Goal: Communication & Community: Share content

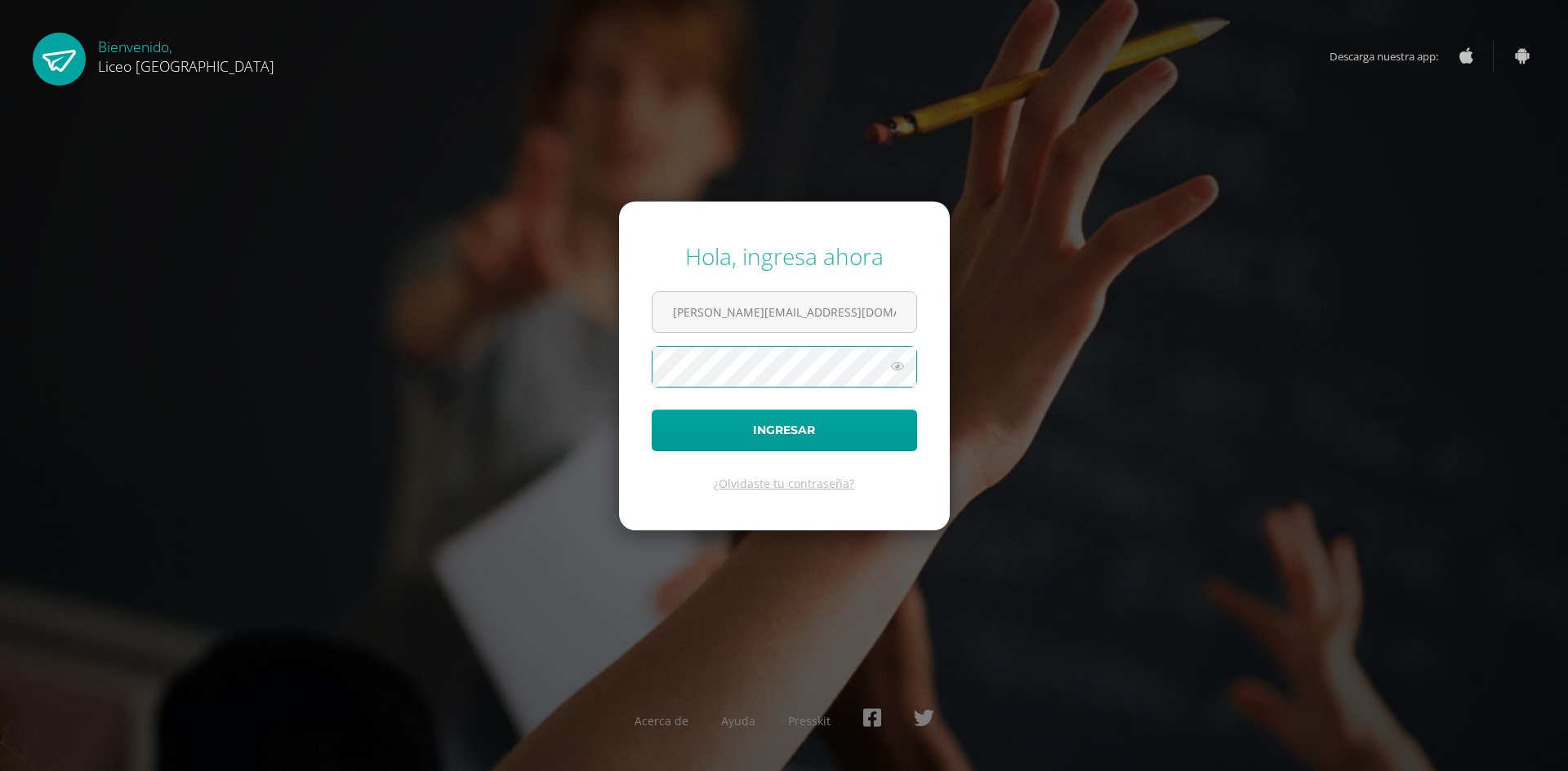
click at [652, 410] on button "Ingresar" at bounding box center [784, 430] width 265 height 42
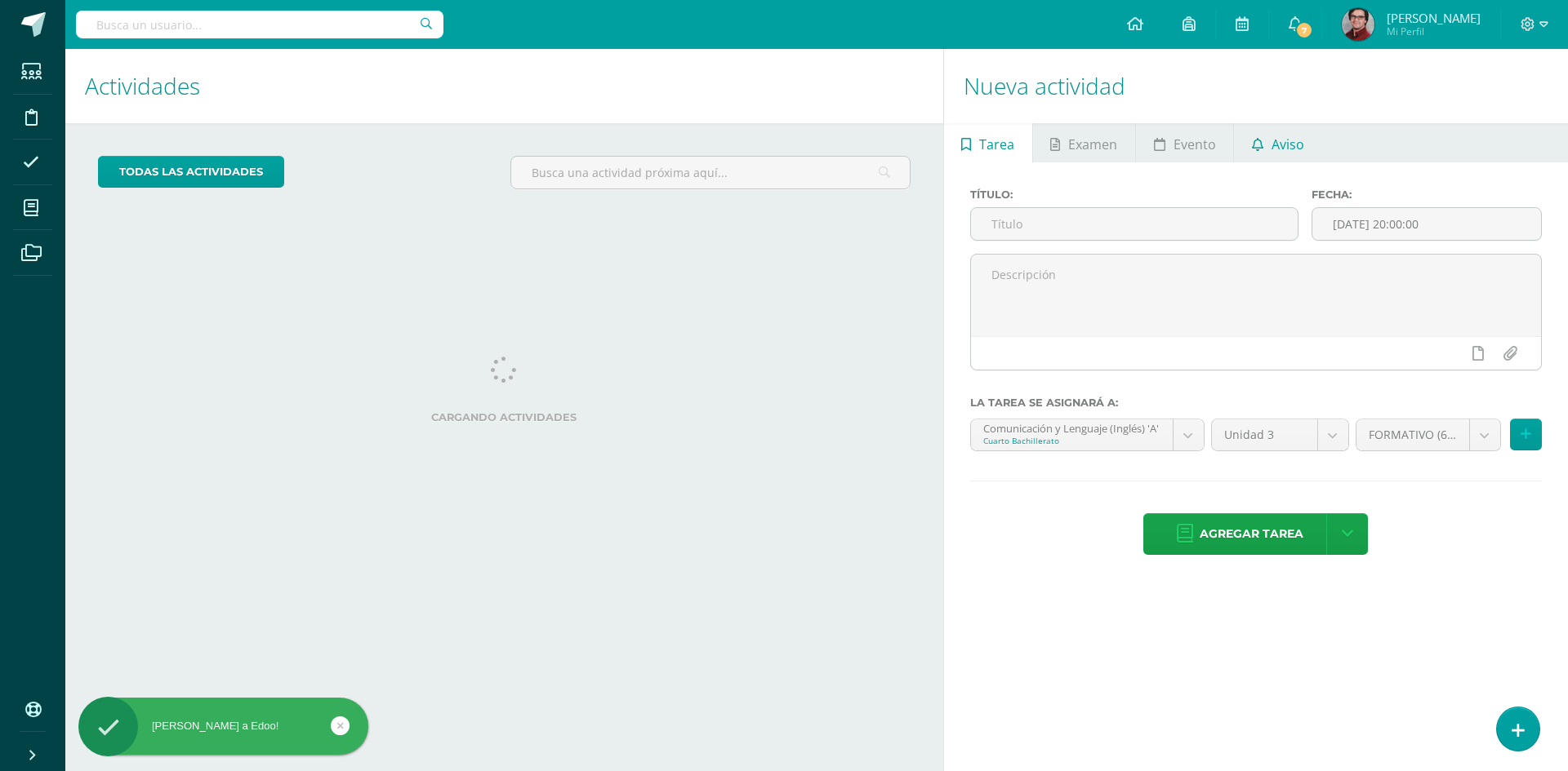
click at [1282, 140] on span "Aviso" at bounding box center [1287, 145] width 33 height 39
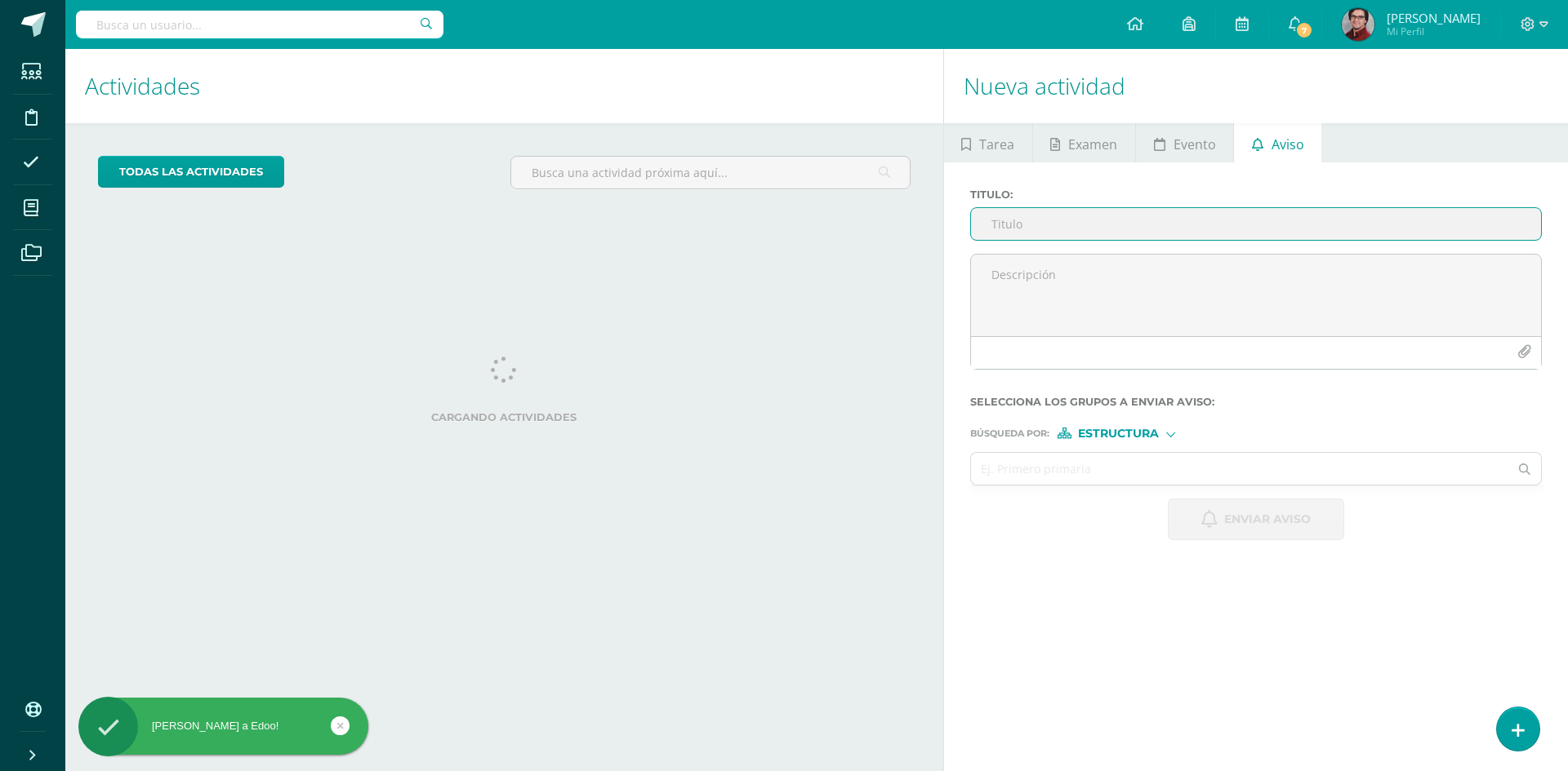
click at [1073, 241] on div "Titulo :" at bounding box center [1256, 221] width 585 height 65
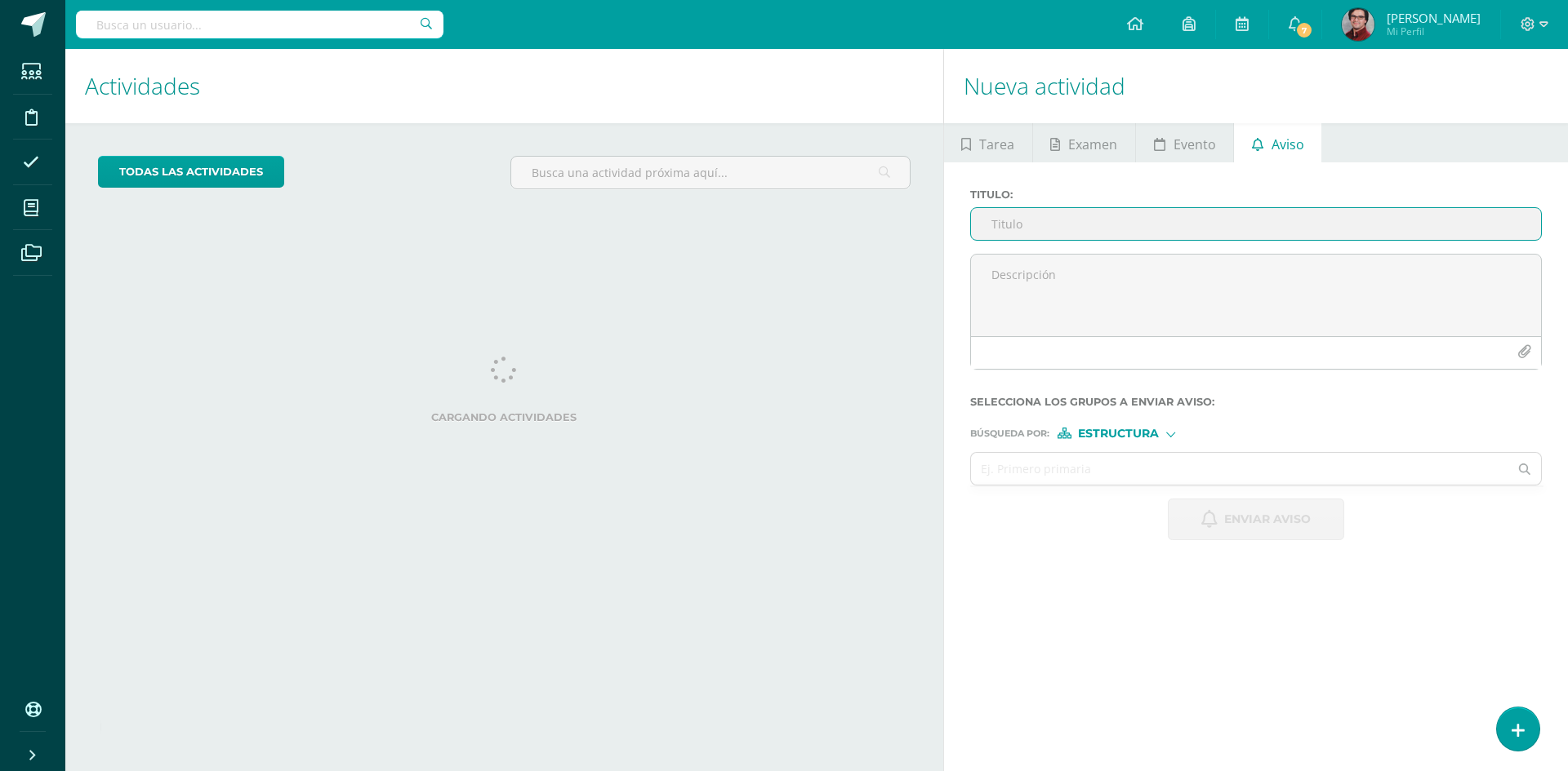
click at [1068, 230] on input "Titulo :" at bounding box center [1256, 224] width 570 height 32
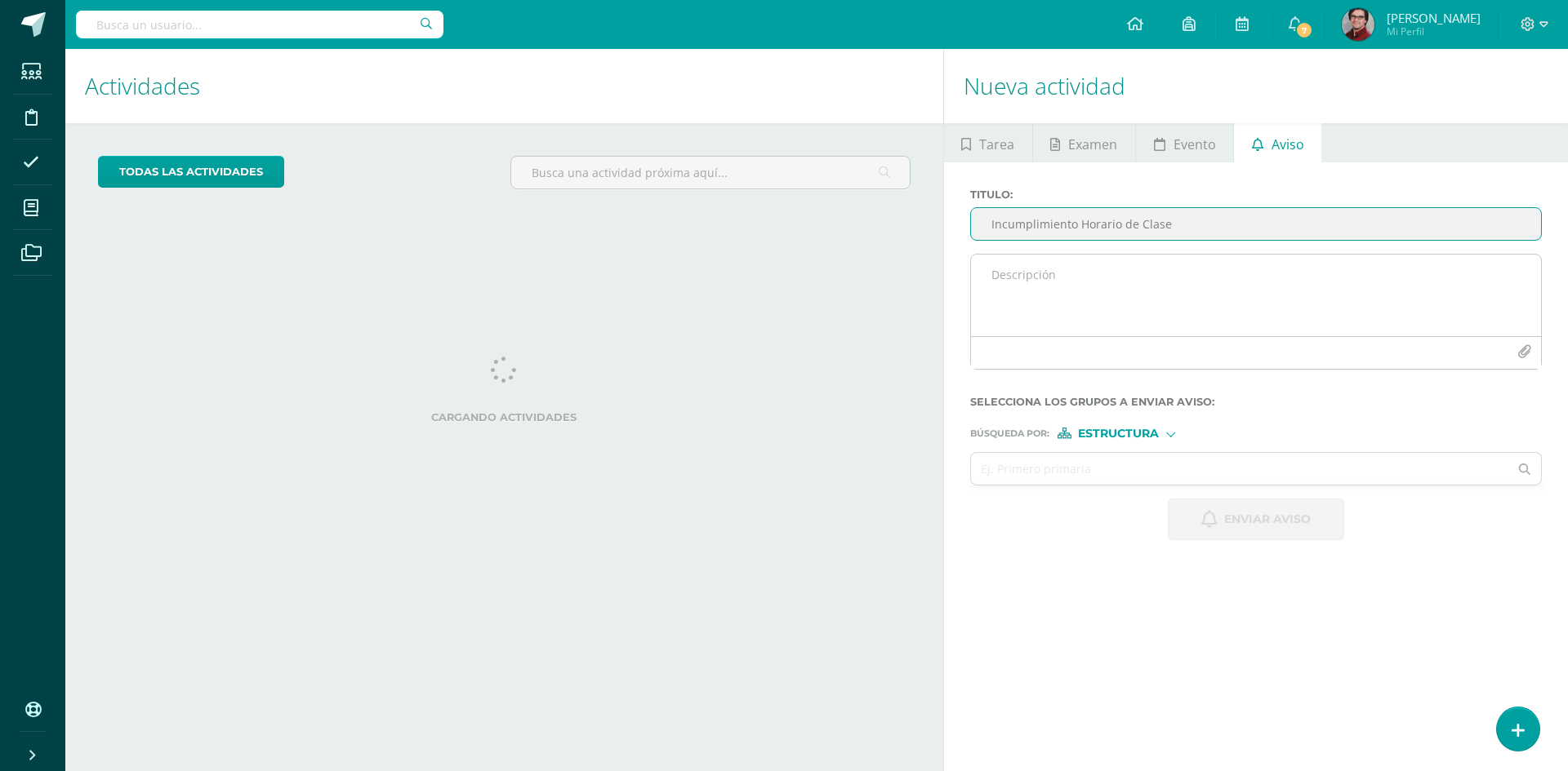
type input "Incumplimiento Horario de Clase"
click at [1081, 305] on textarea at bounding box center [1256, 295] width 570 height 81
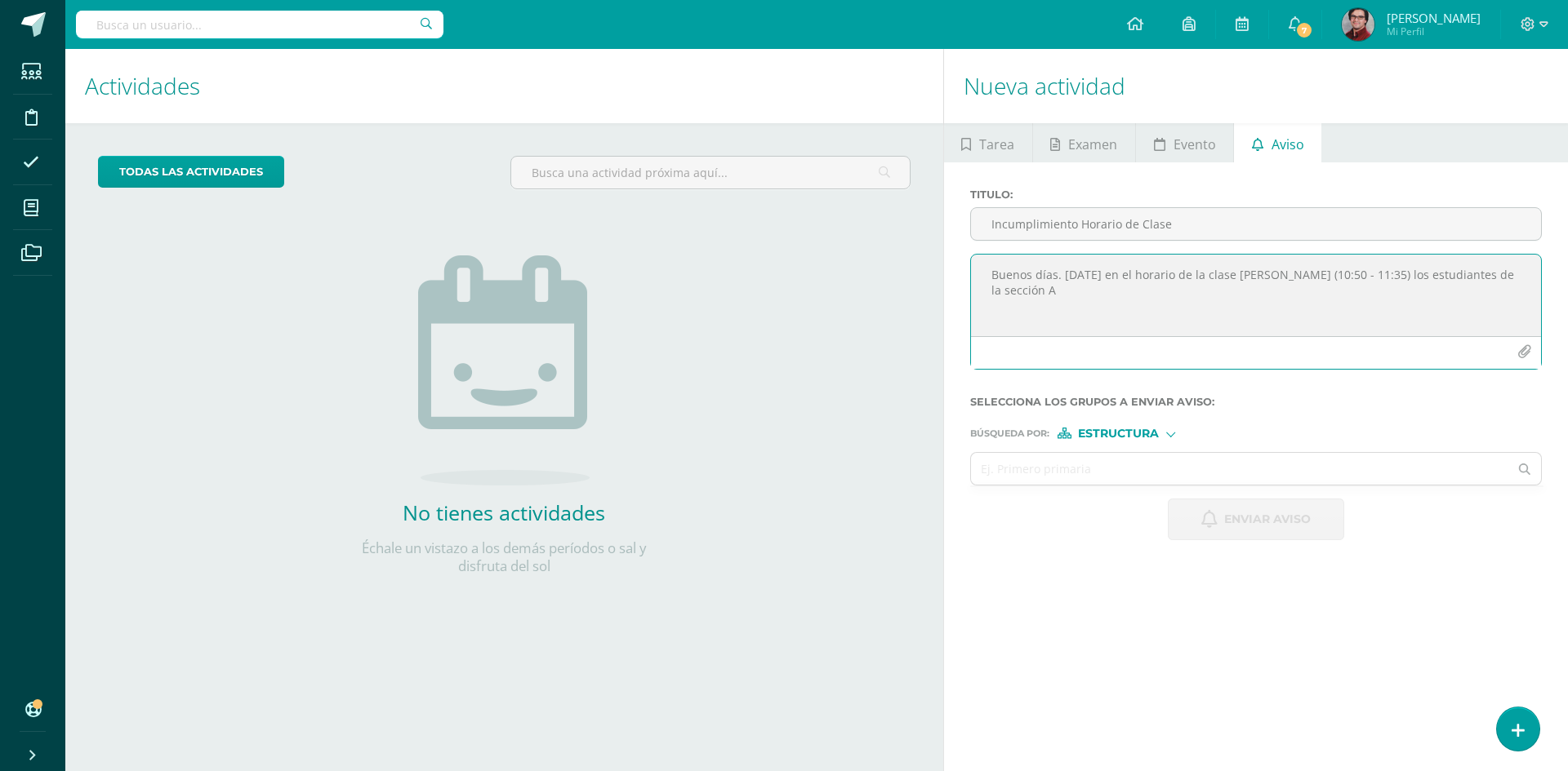
click at [1197, 274] on textarea "Buenos días. [DATE] en el horario de la clase [PERSON_NAME] (10:50 - 11:35) los…" at bounding box center [1256, 295] width 570 height 81
click at [1522, 274] on textarea "Buenos días. [DATE] en el horario del bloque [PERSON_NAME] (10:50 - 11:35) los …" at bounding box center [1256, 295] width 570 height 81
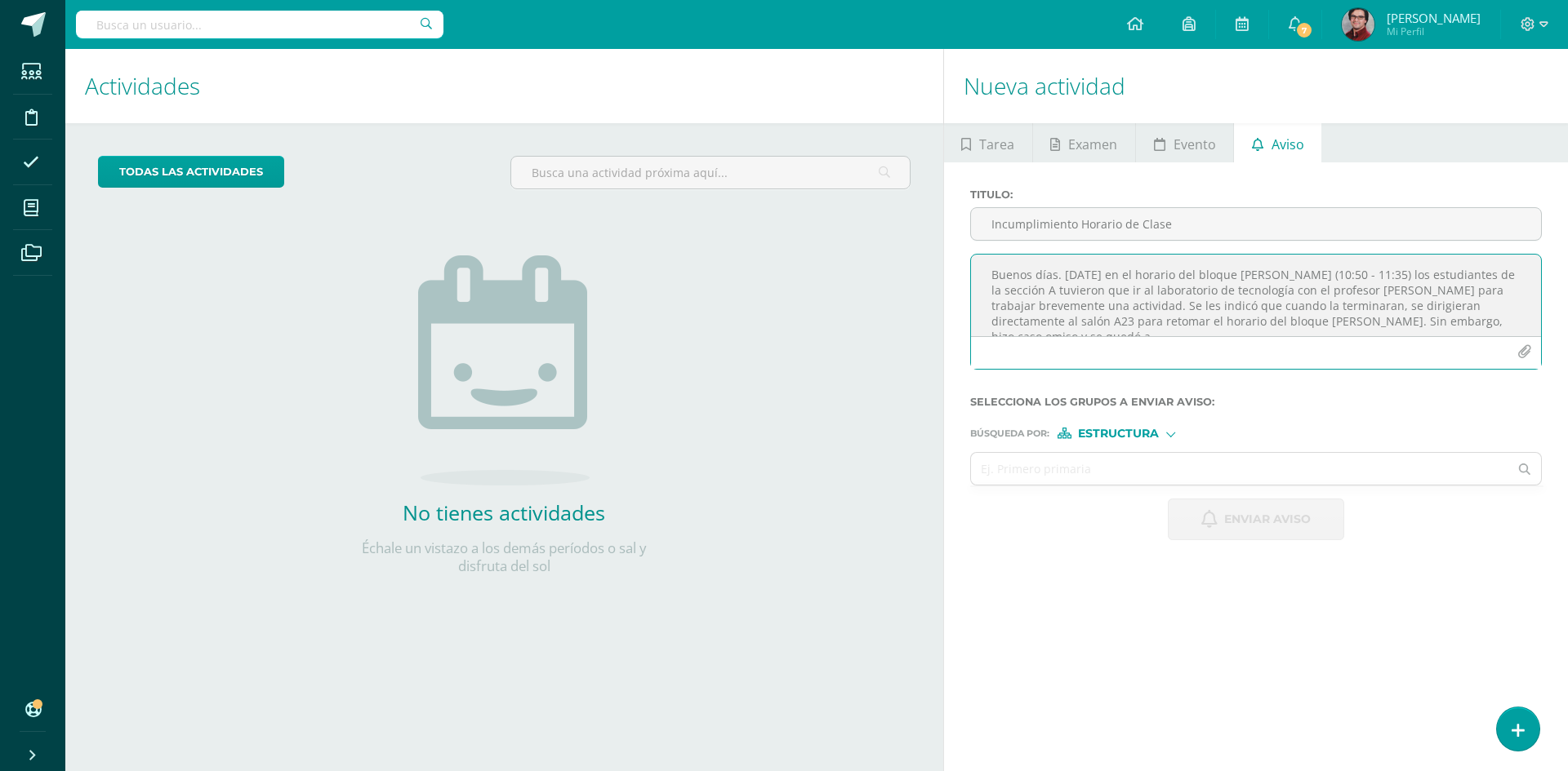
scroll to position [8, 0]
click at [1358, 314] on textarea "Buenos días. [DATE] en el horario del bloque [PERSON_NAME] (10:50 - 11:35) los …" at bounding box center [1256, 295] width 570 height 81
click at [1473, 308] on textarea "Buenos días. [DATE] en el horario del bloque [PERSON_NAME] (10:50 - 11:35) los …" at bounding box center [1256, 295] width 570 height 81
click at [1384, 324] on textarea "Buenos días. [DATE] en el horario del bloque [PERSON_NAME] (10:50 - 11:35) los …" at bounding box center [1256, 295] width 570 height 81
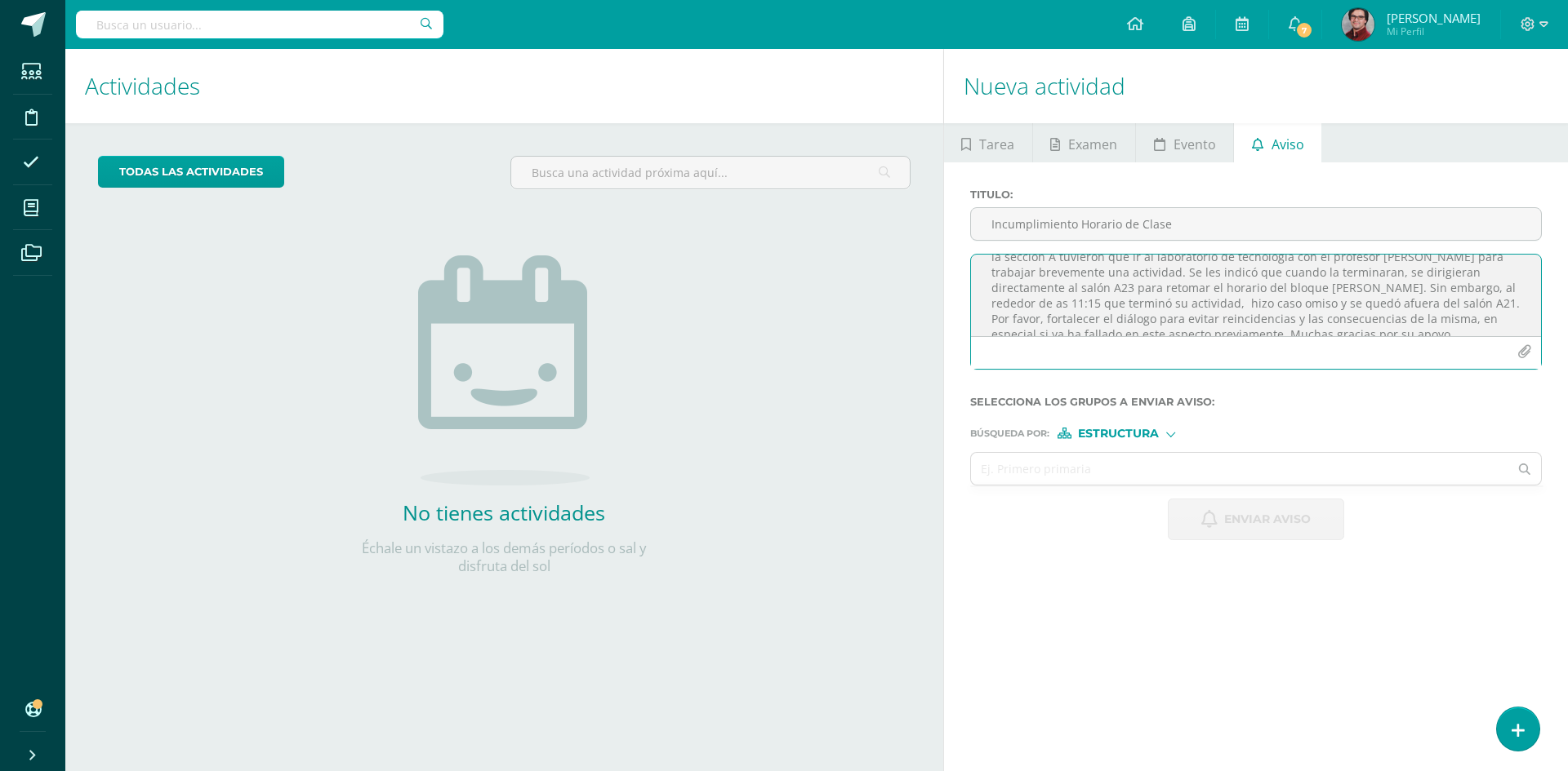
scroll to position [51, 0]
click at [1087, 429] on span "Estructura" at bounding box center [1118, 434] width 81 height 9
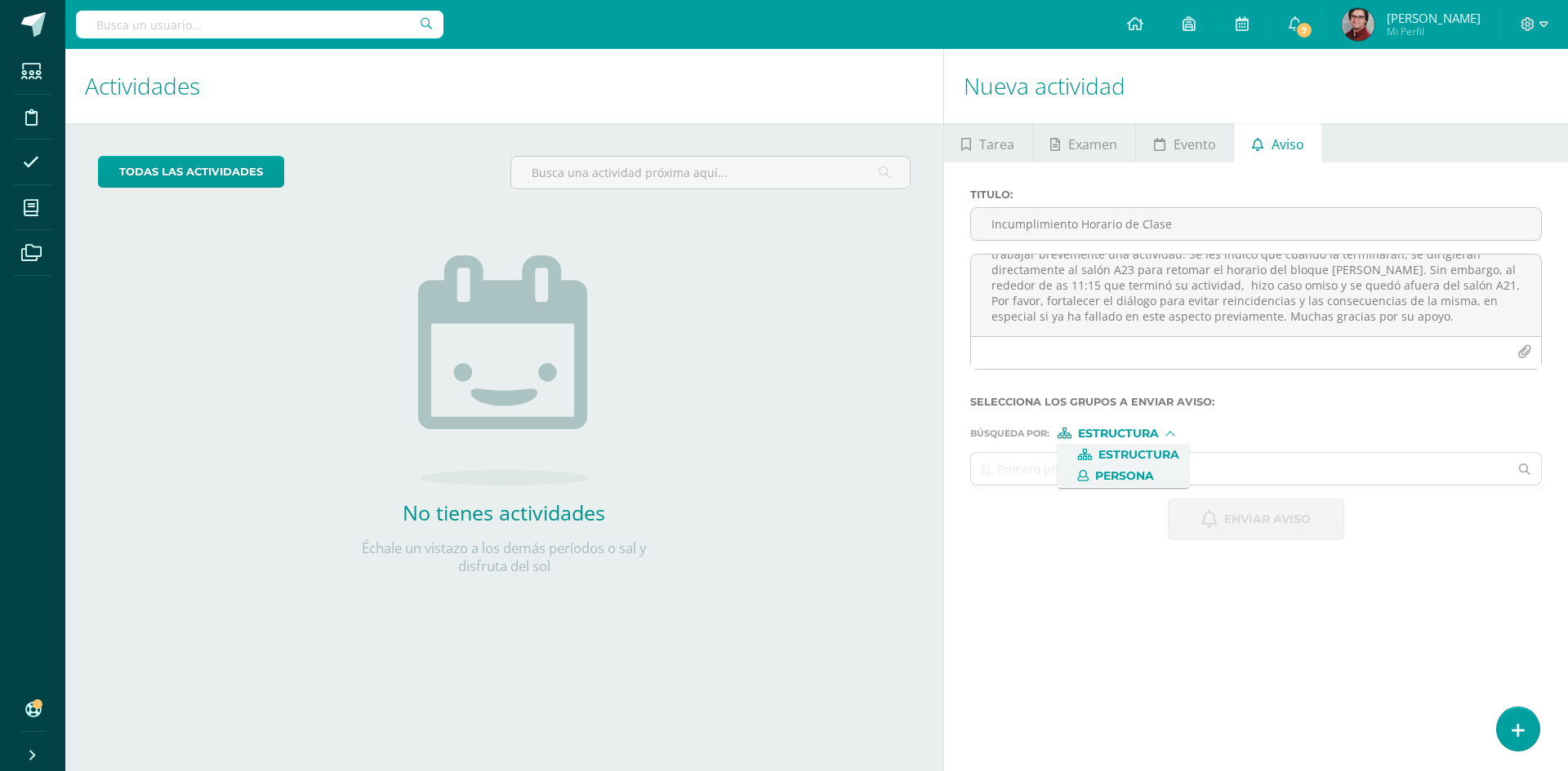
click at [1101, 471] on span "Persona" at bounding box center [1123, 476] width 59 height 9
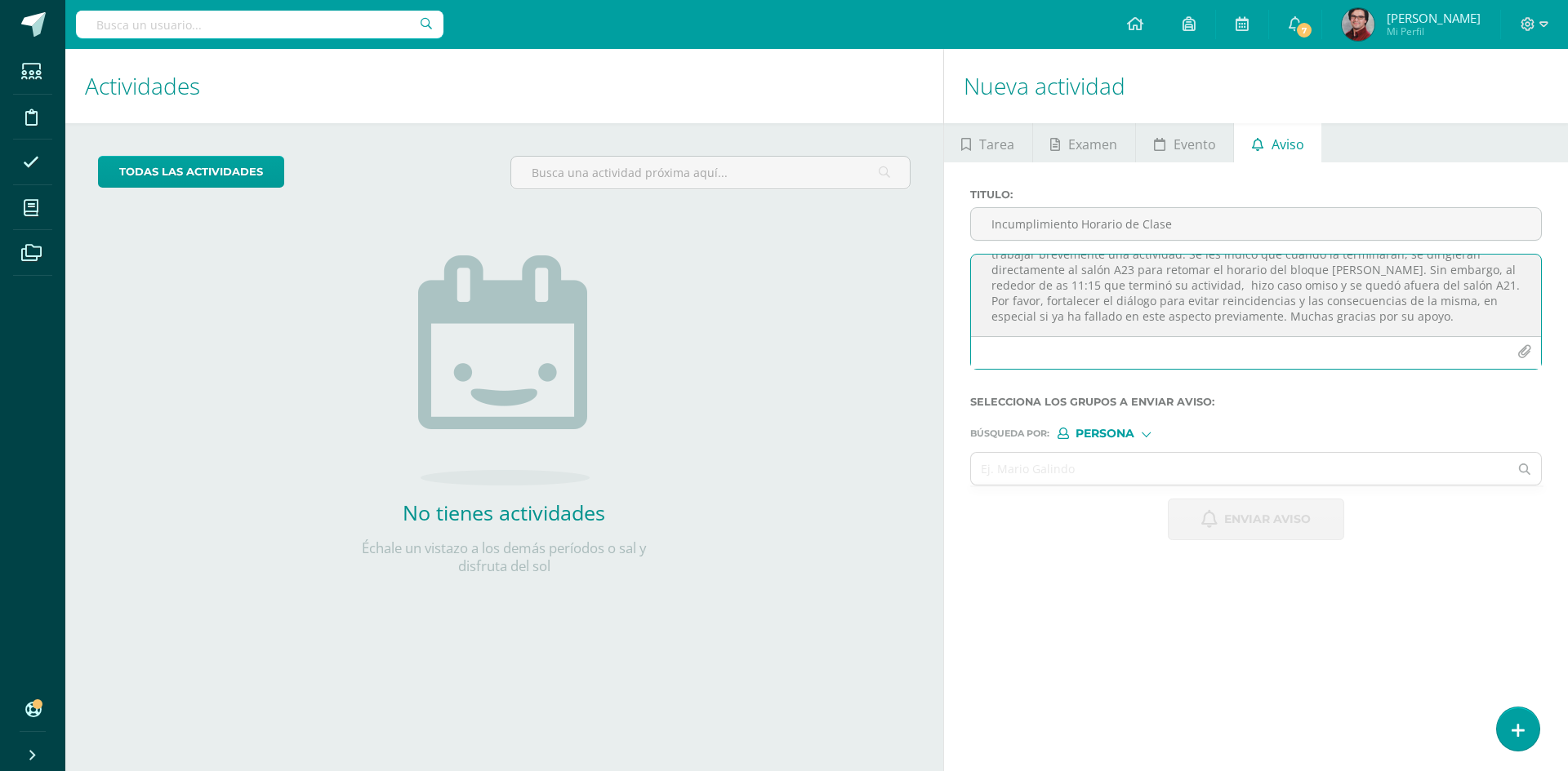
click at [1378, 315] on textarea "Buenos días. [DATE] en el horario del bloque [PERSON_NAME] (10:50 - 11:35) los …" at bounding box center [1256, 295] width 570 height 81
click at [1367, 285] on textarea "Buenos días. [DATE] en el horario del bloque [PERSON_NAME] (10:50 - 11:35) los …" at bounding box center [1256, 295] width 570 height 81
click at [1323, 325] on textarea "Buenos días. [DATE] en el horario del bloque [PERSON_NAME] (10:50 - 11:35) los …" at bounding box center [1256, 295] width 570 height 81
type textarea "Buenos días. [DATE] en el horario del bloque [PERSON_NAME] (10:50 - 11:35) los …"
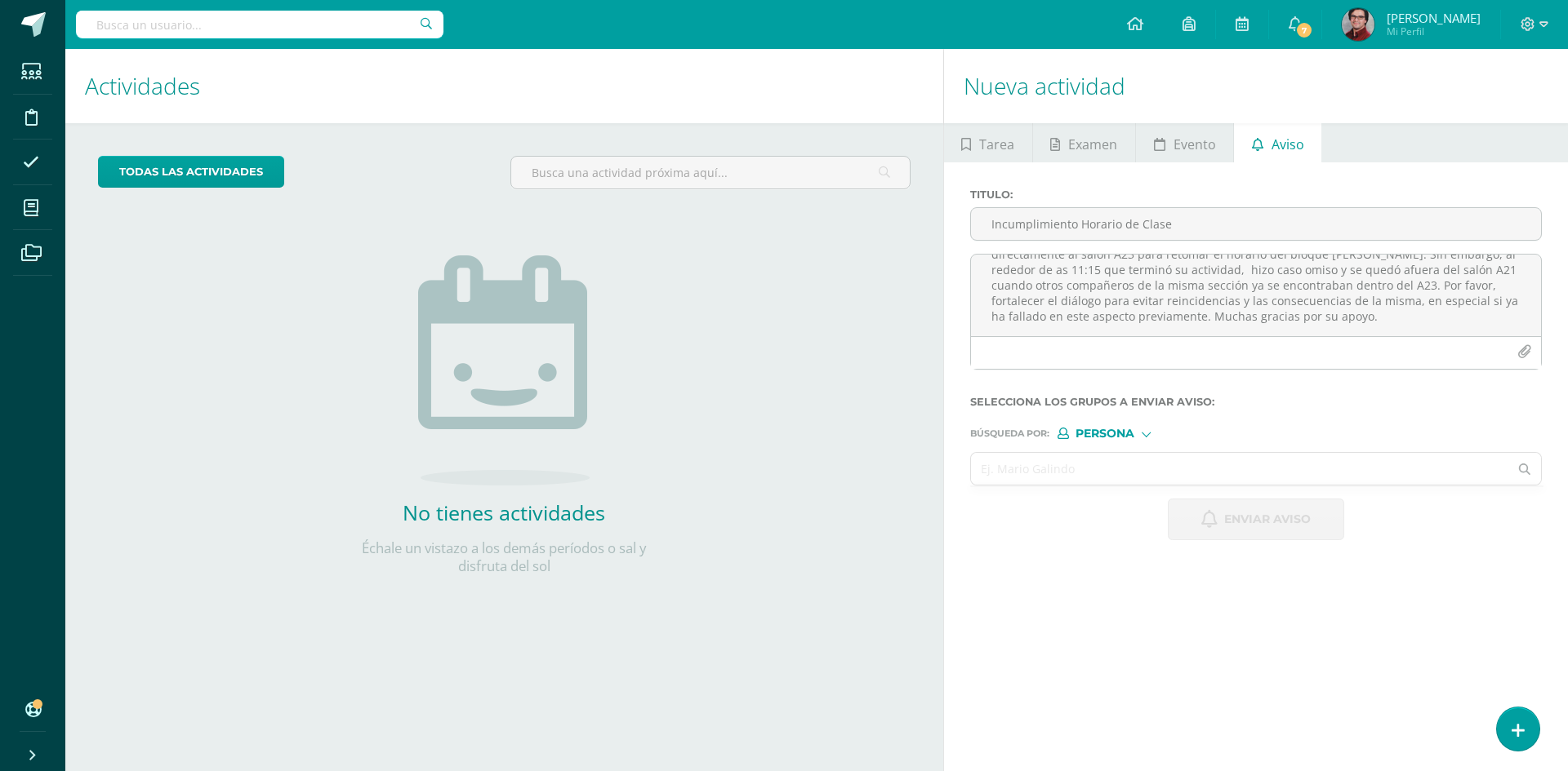
click at [1102, 469] on input "text" at bounding box center [1240, 469] width 538 height 32
click at [1099, 434] on span "Persona" at bounding box center [1104, 434] width 59 height 9
click at [1121, 456] on span "Estructura" at bounding box center [1138, 456] width 81 height 9
click at [1082, 468] on input "text" at bounding box center [1240, 469] width 538 height 32
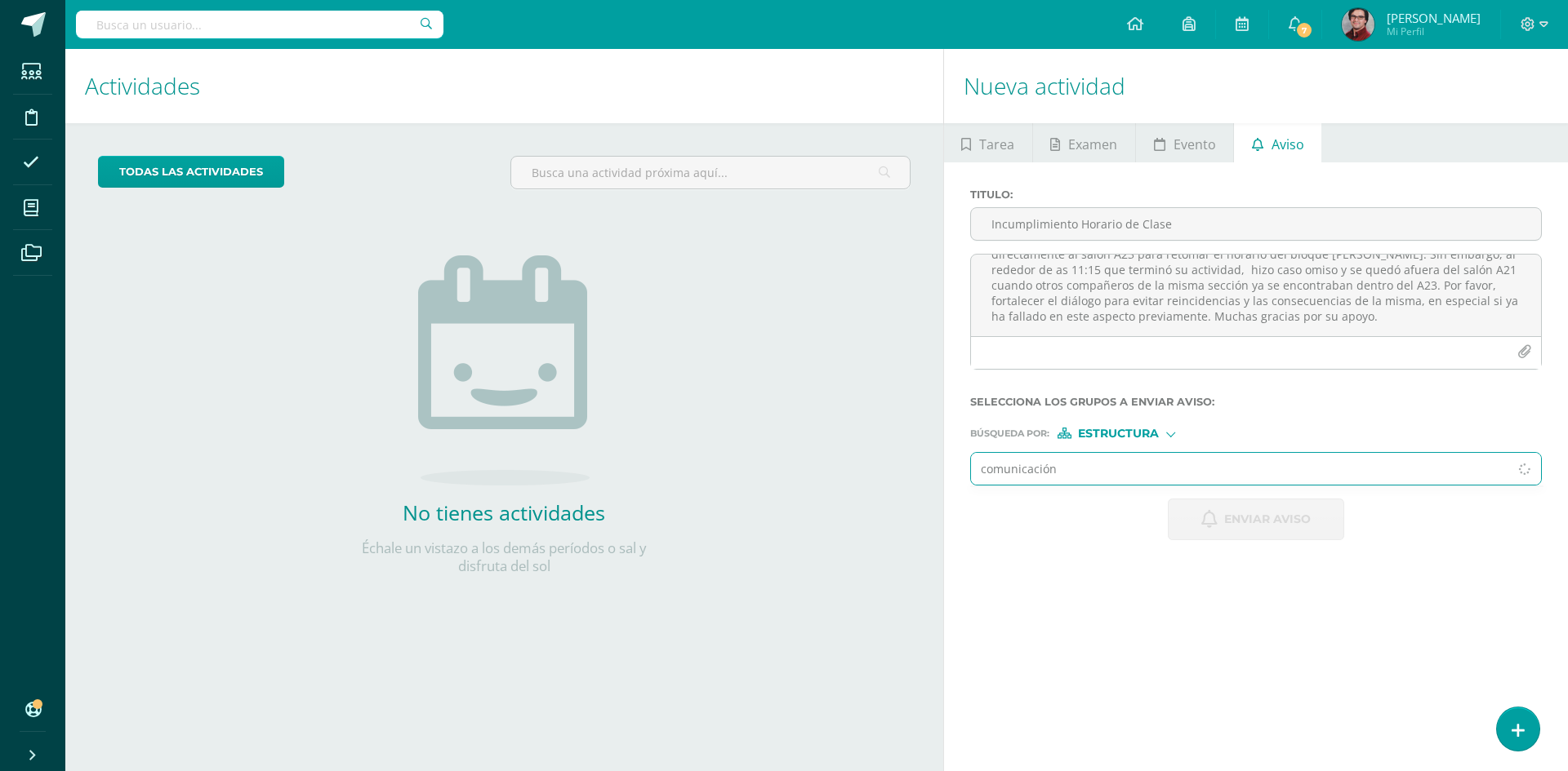
type input "comunicación"
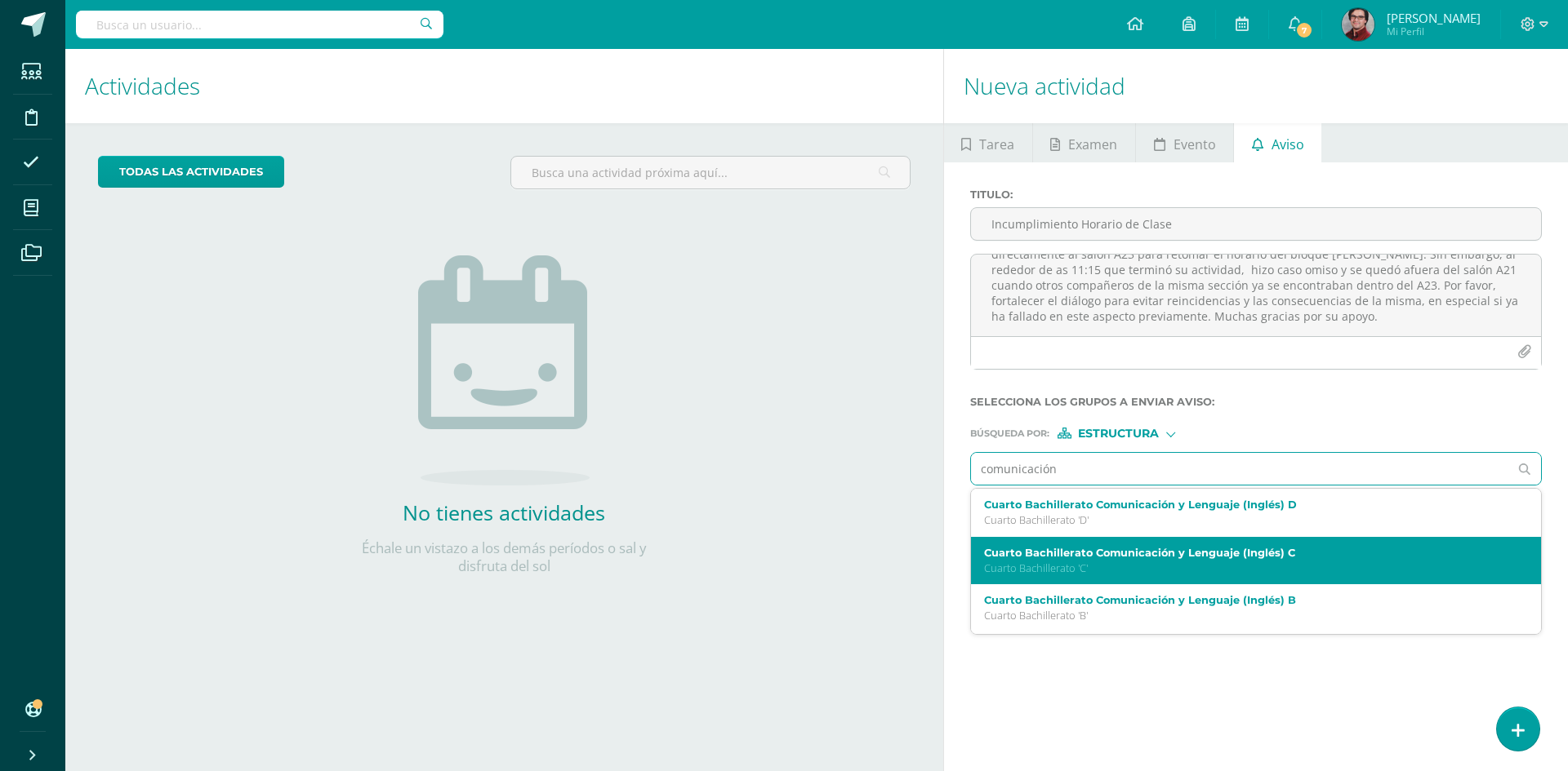
scroll to position [47, 0]
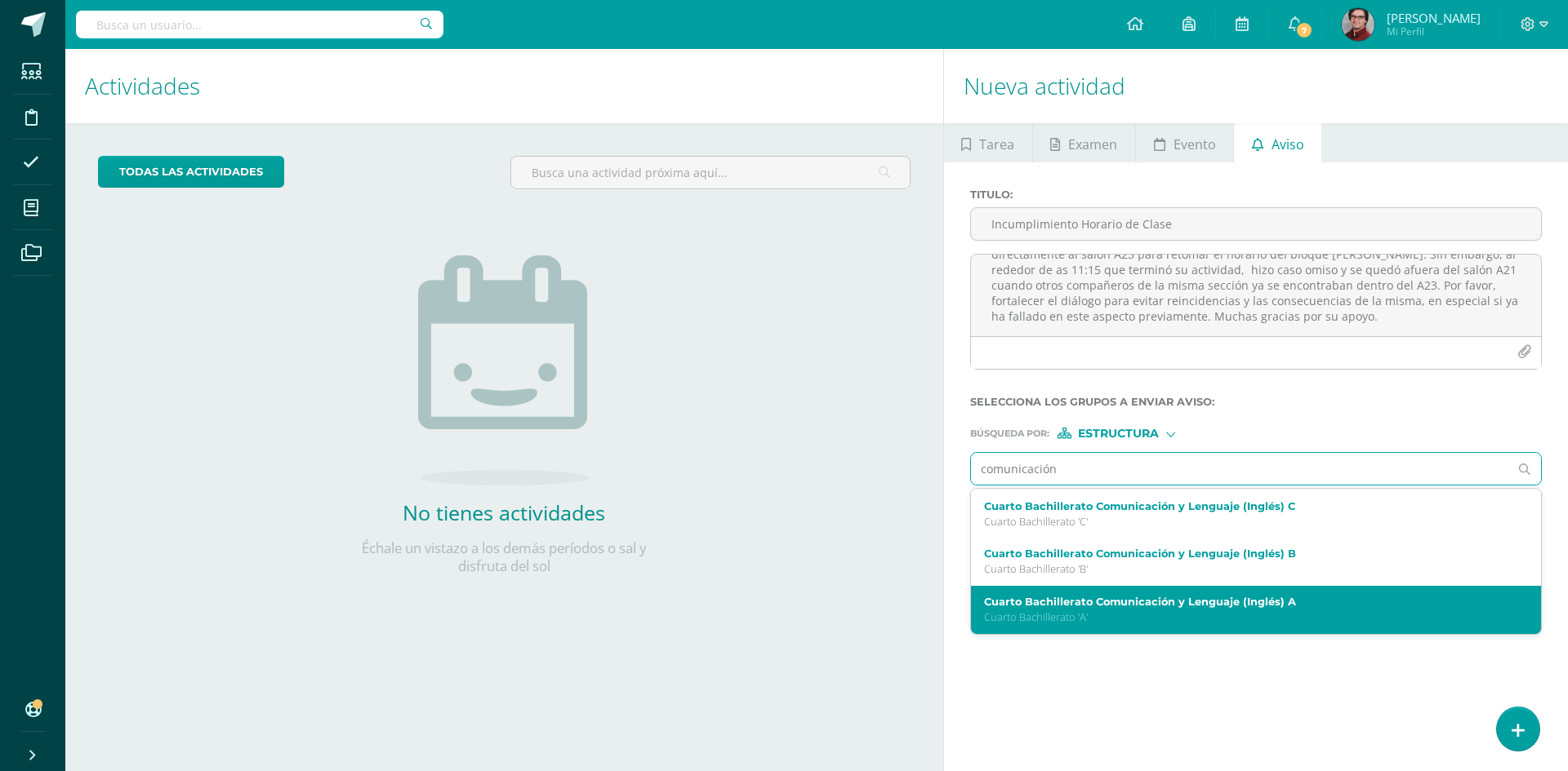
click at [1205, 608] on div "Cuarto Bachillerato Comunicación y Lenguaje (Inglés) A Cuarto Bachillerato 'A'" at bounding box center [1244, 610] width 520 height 29
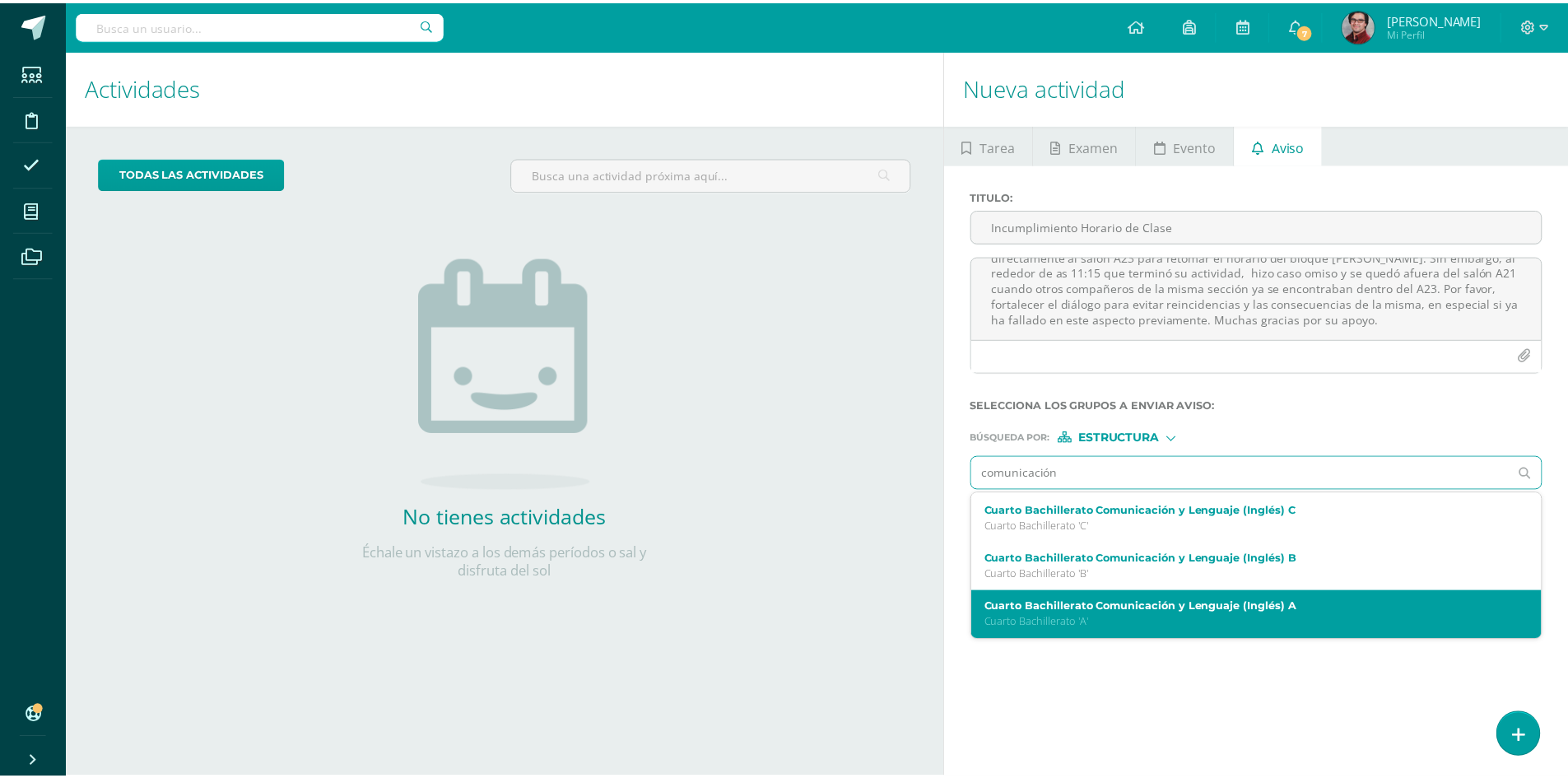
scroll to position [0, 0]
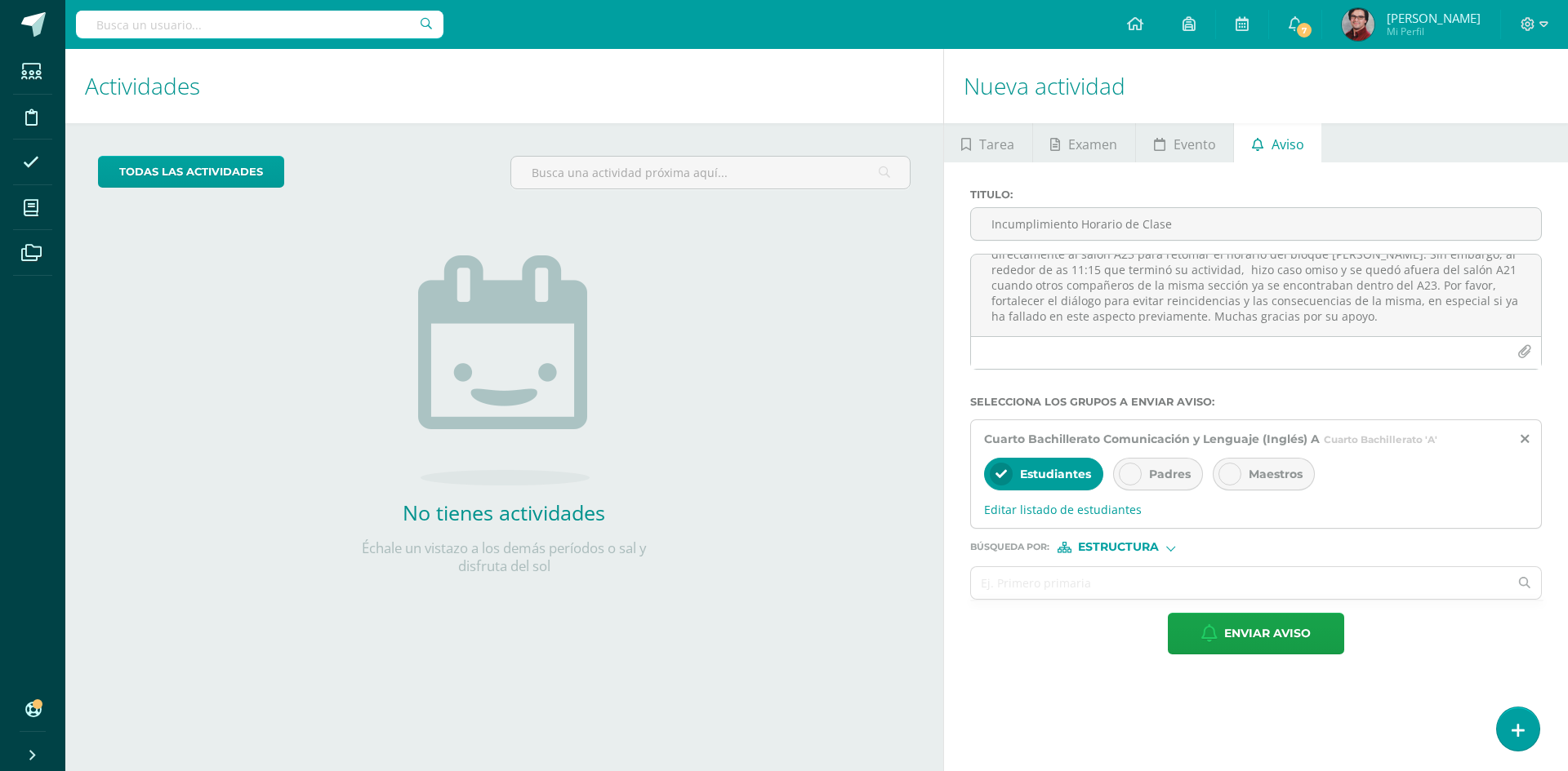
click at [1143, 470] on div "Padres" at bounding box center [1158, 473] width 90 height 33
click at [1062, 588] on input "text" at bounding box center [1240, 583] width 538 height 32
click at [1092, 515] on span "Editar listado de estudiantes" at bounding box center [1256, 510] width 544 height 16
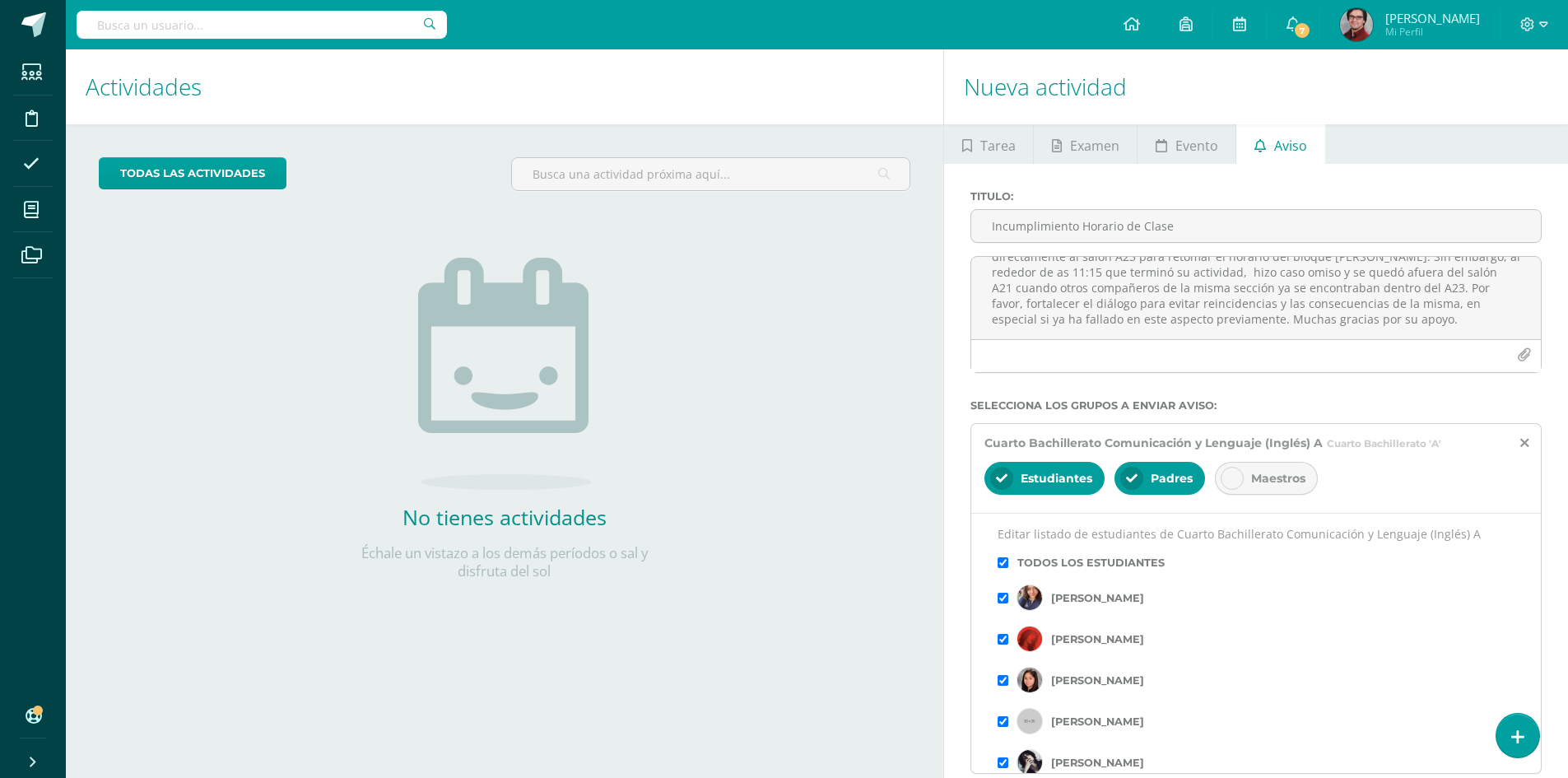
click at [999, 726] on input "checkbox" at bounding box center [1003, 721] width 10 height 10
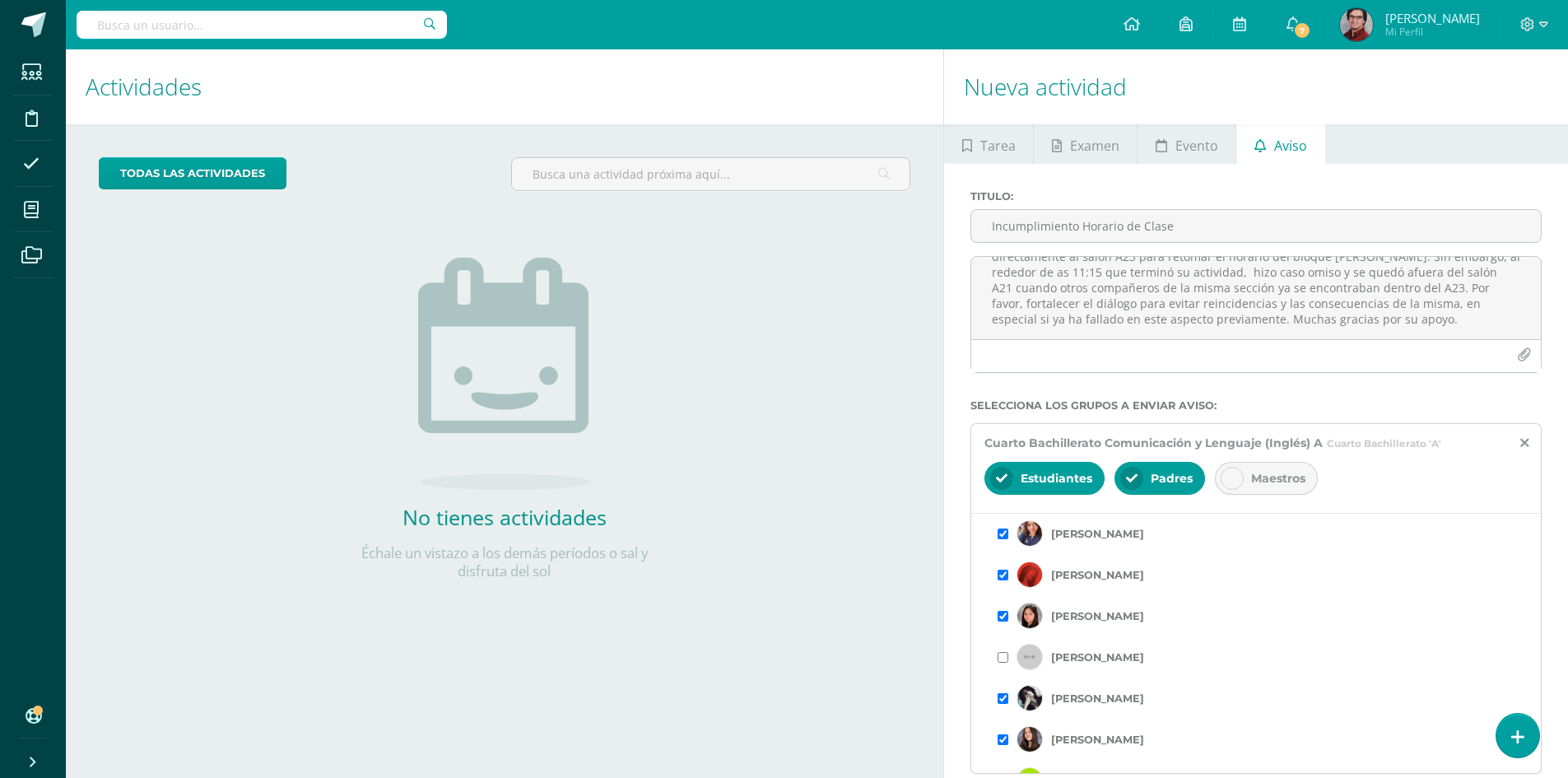
scroll to position [165, 0]
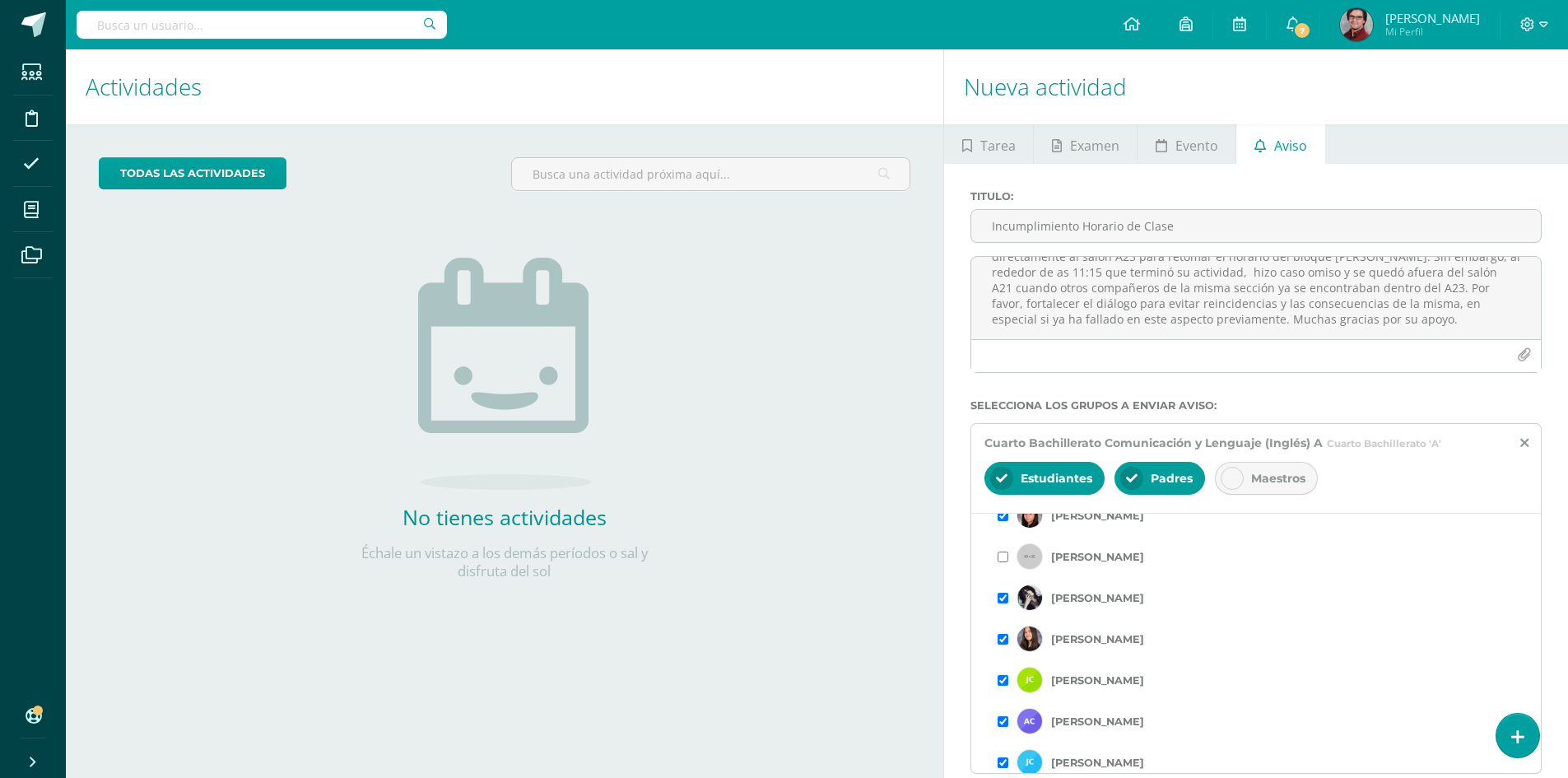
click at [1002, 603] on input "checkbox" at bounding box center [1003, 597] width 10 height 10
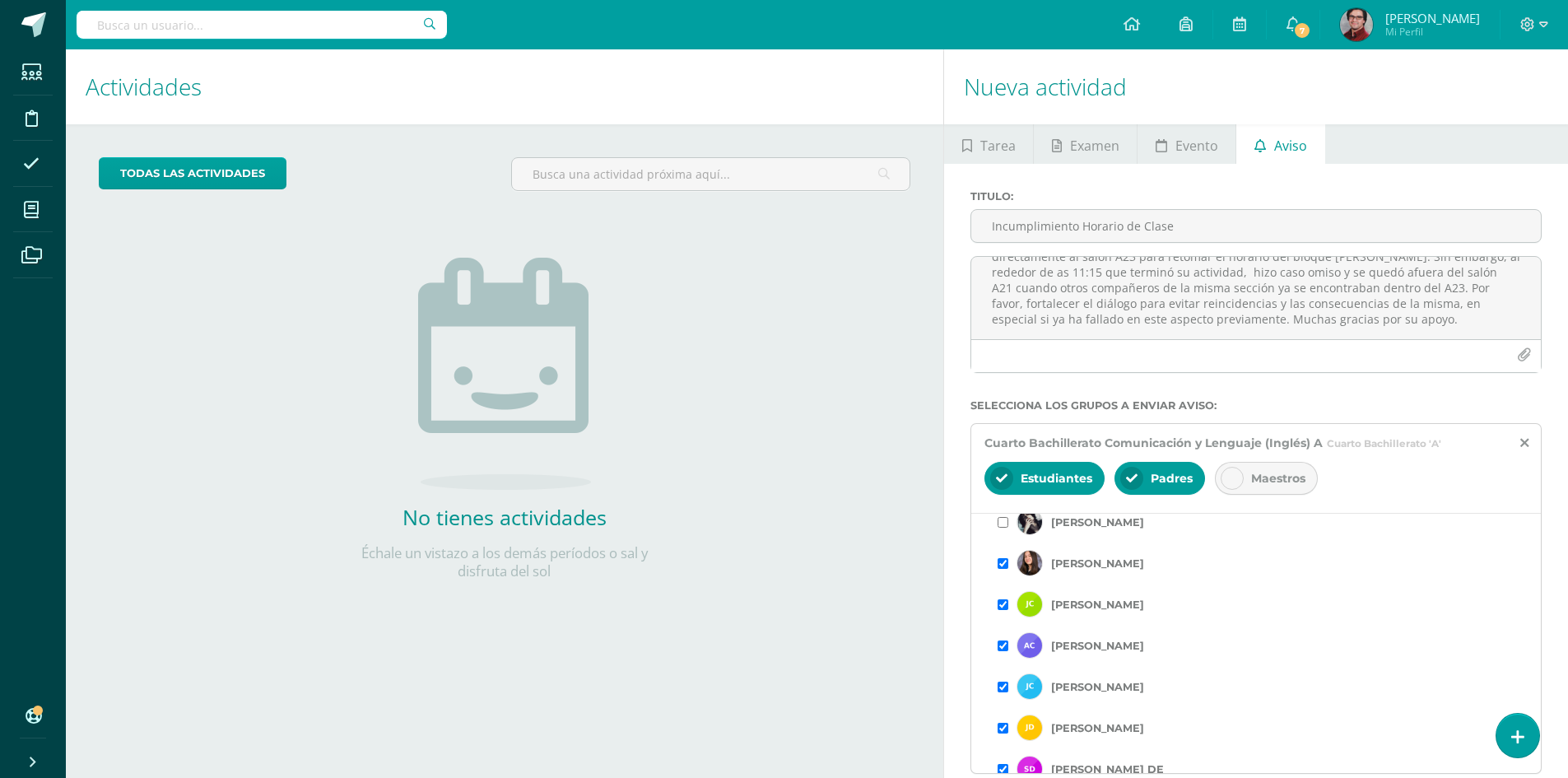
scroll to position [330, 0]
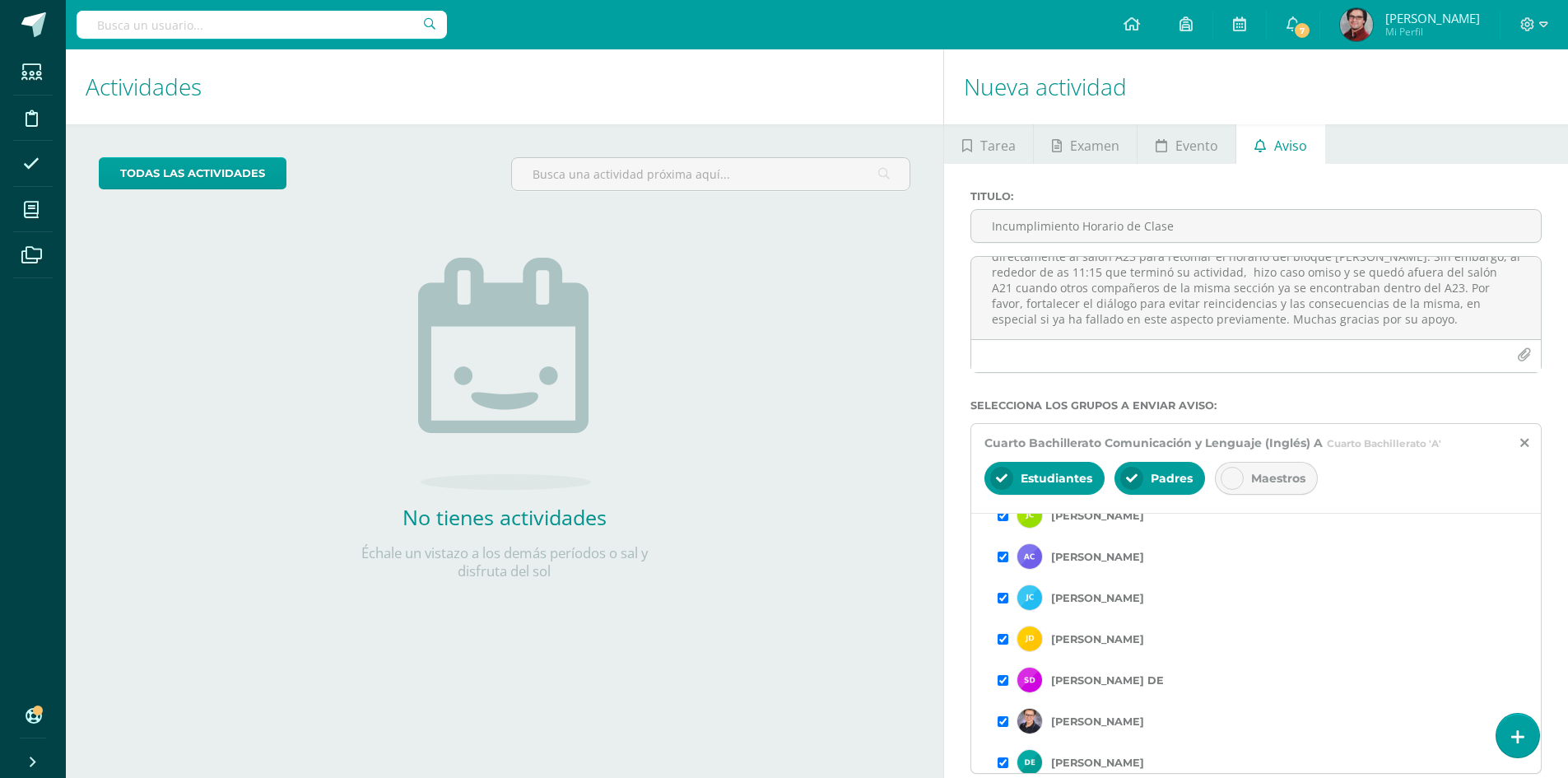
click at [1005, 560] on input "checkbox" at bounding box center [1003, 557] width 10 height 10
click at [1003, 602] on input "checkbox" at bounding box center [1003, 597] width 10 height 10
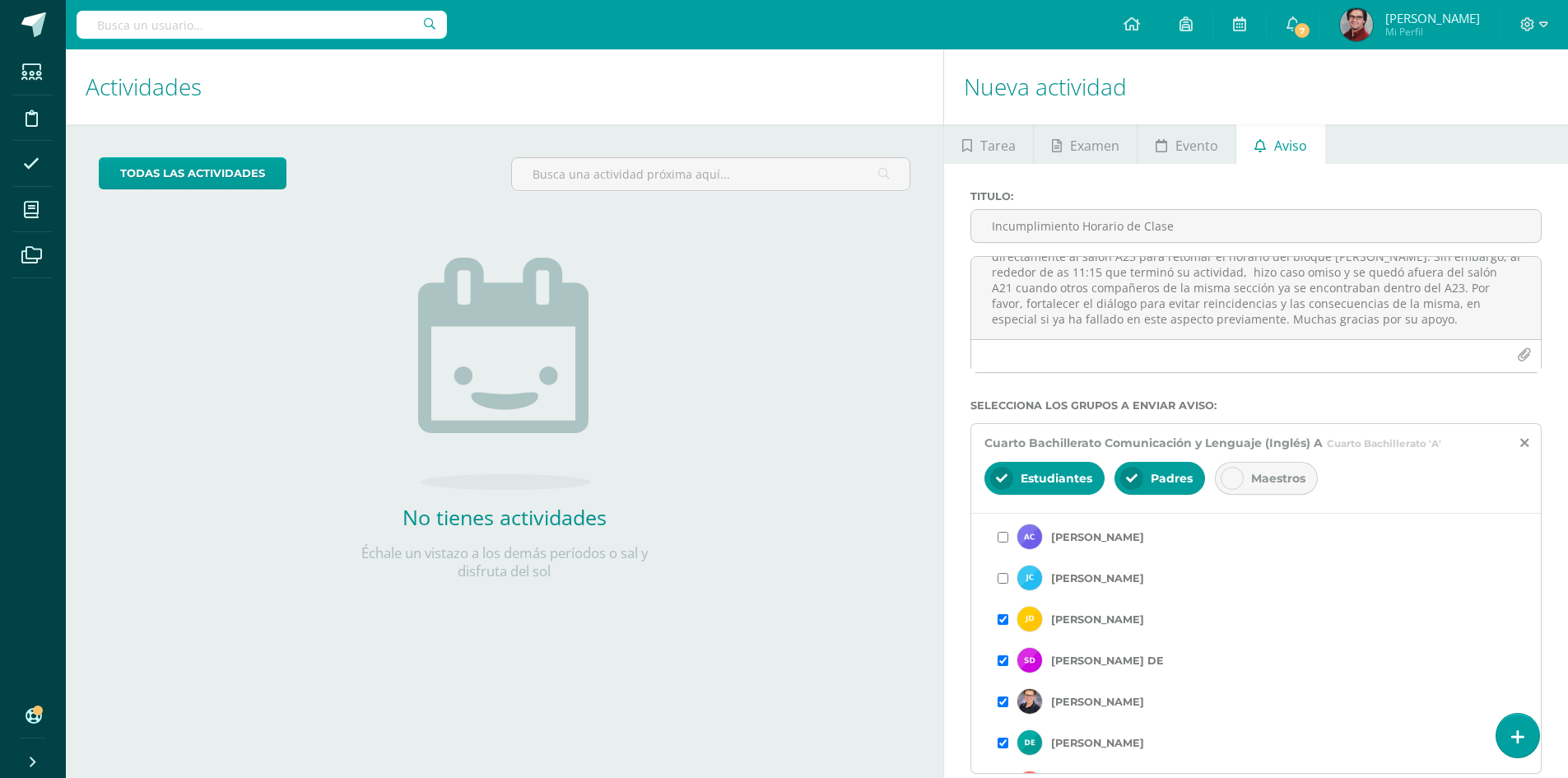
scroll to position [412, 0]
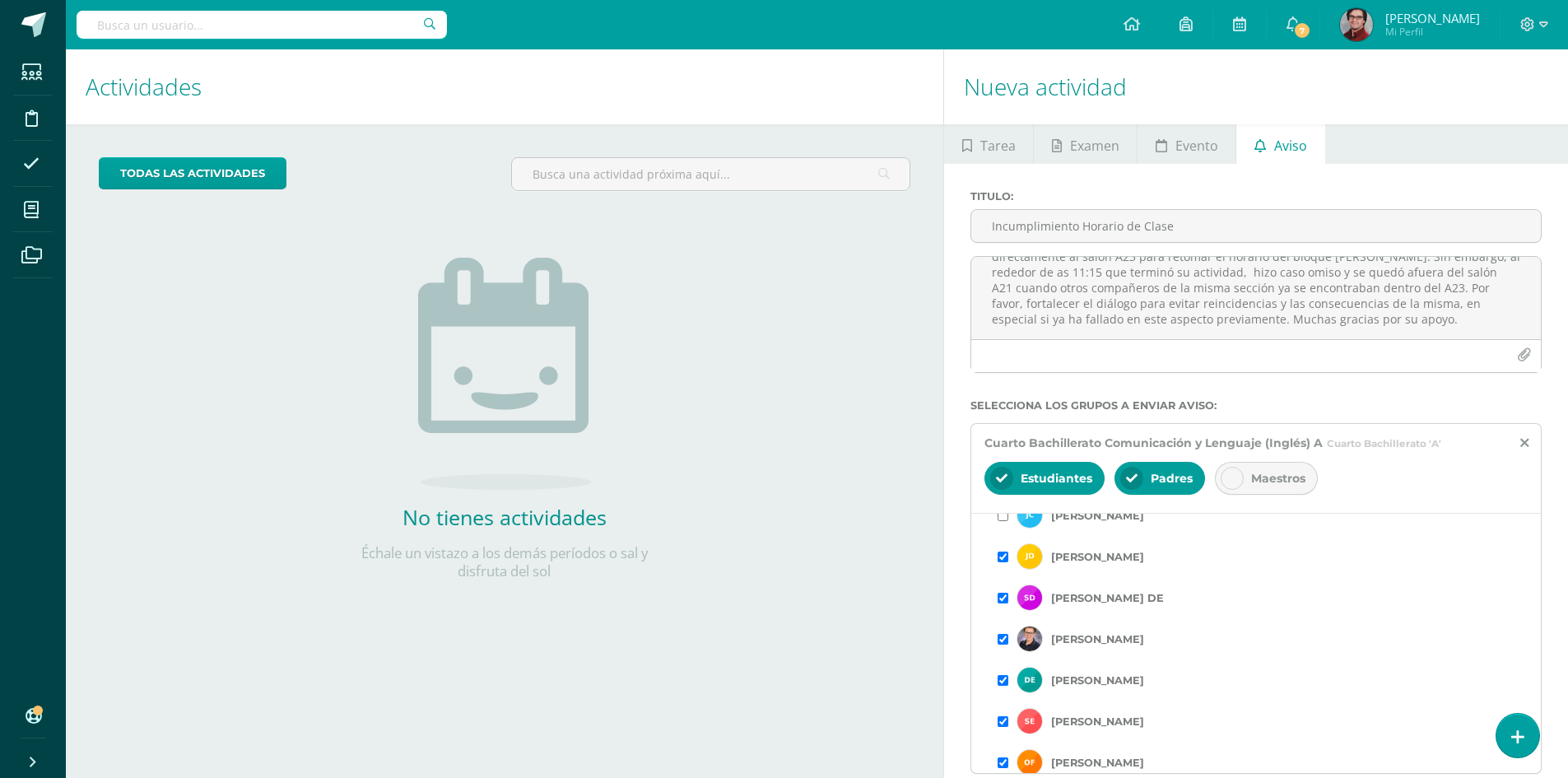
click at [1001, 723] on input "checkbox" at bounding box center [1003, 721] width 10 height 10
click at [1005, 638] on input "checkbox" at bounding box center [1003, 639] width 10 height 10
click at [998, 601] on input "checkbox" at bounding box center [1003, 597] width 10 height 10
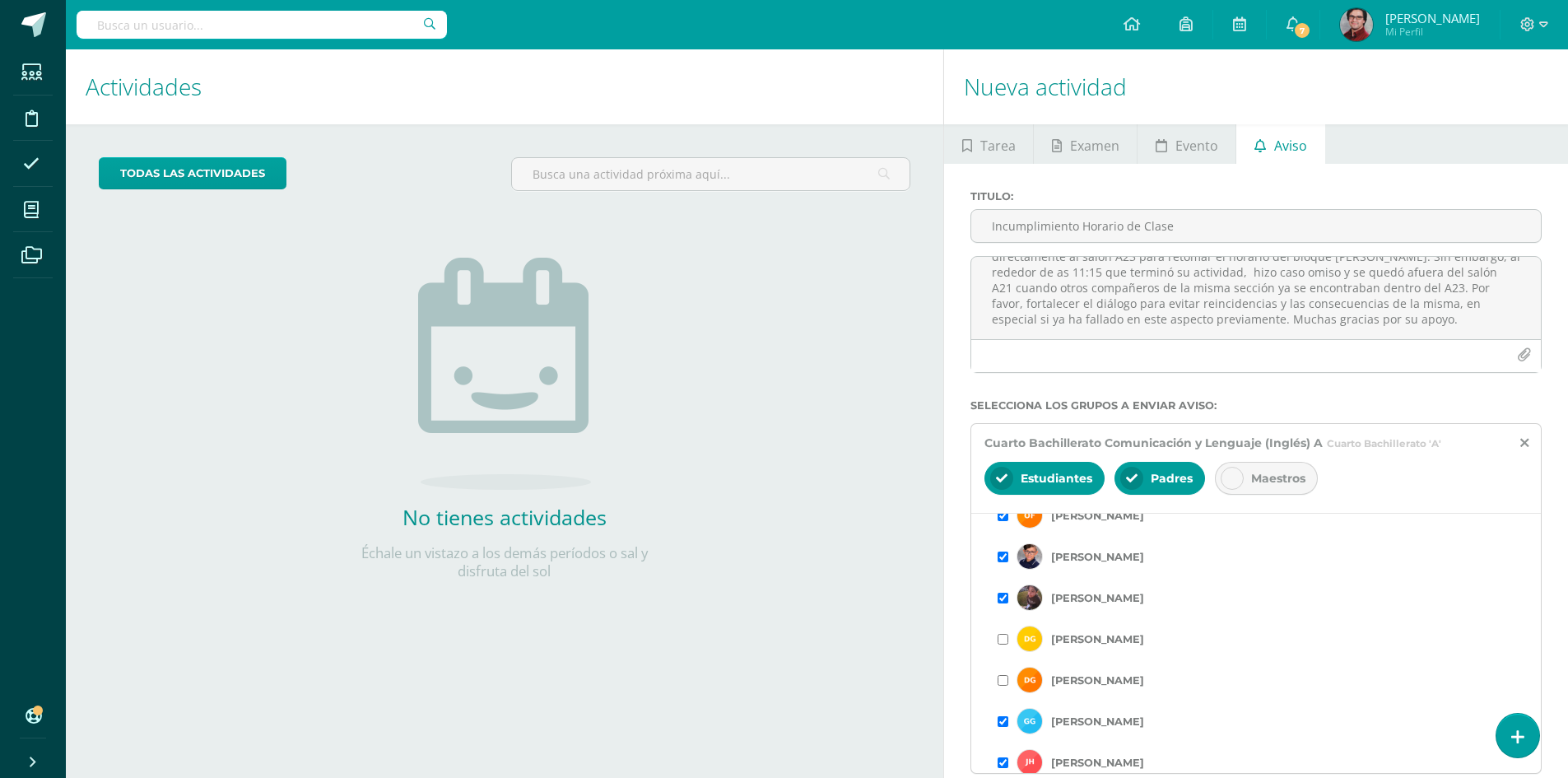
scroll to position [823, 0]
click at [1005, 560] on input "checkbox" at bounding box center [1003, 557] width 10 height 10
click at [1007, 639] on input "checkbox" at bounding box center [1003, 639] width 10 height 10
click at [1004, 642] on input "checkbox" at bounding box center [1003, 639] width 10 height 10
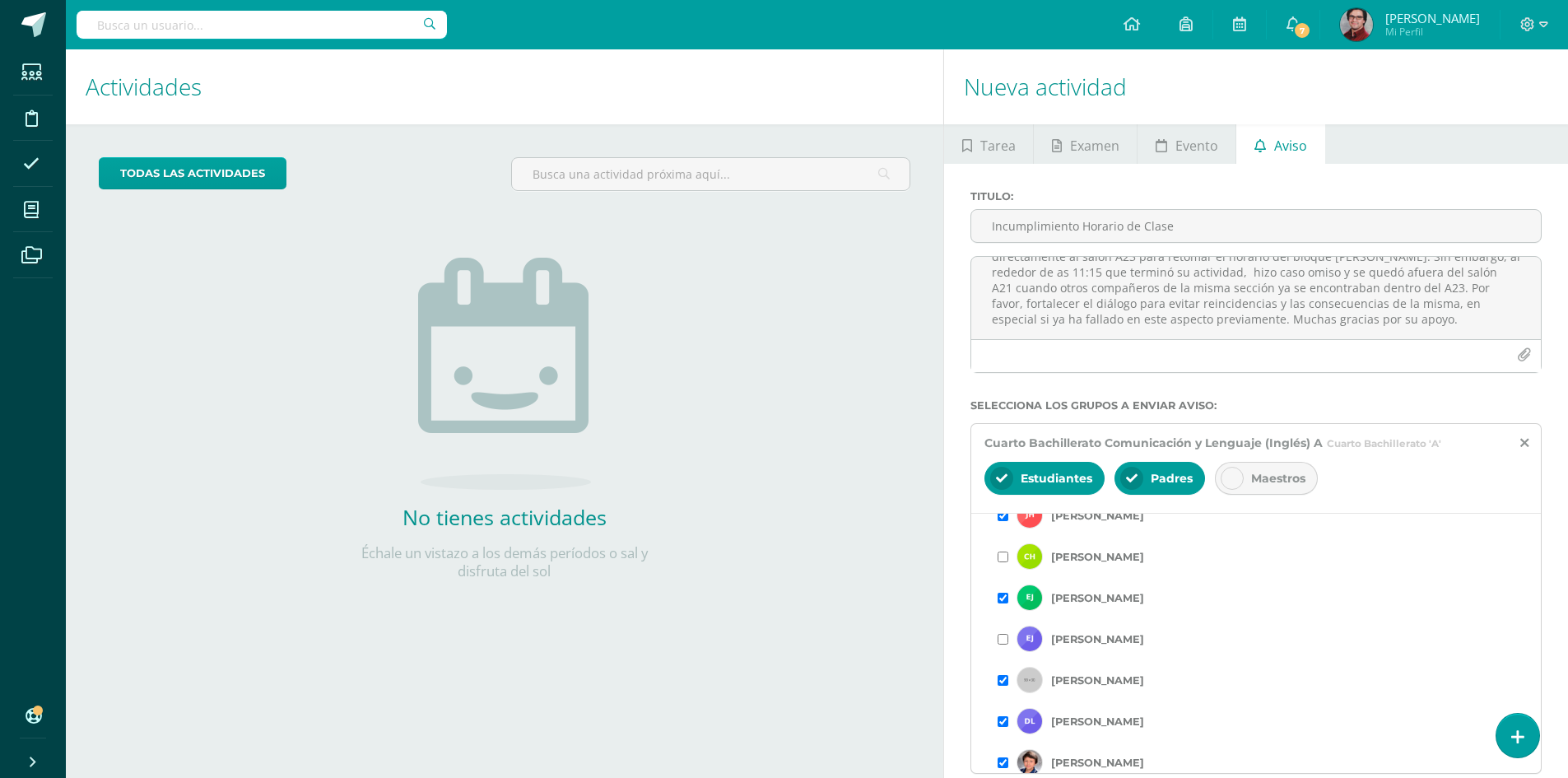
scroll to position [1071, 0]
click at [1005, 679] on input "checkbox" at bounding box center [1003, 680] width 10 height 10
click at [1005, 678] on input "checkbox" at bounding box center [1003, 680] width 10 height 10
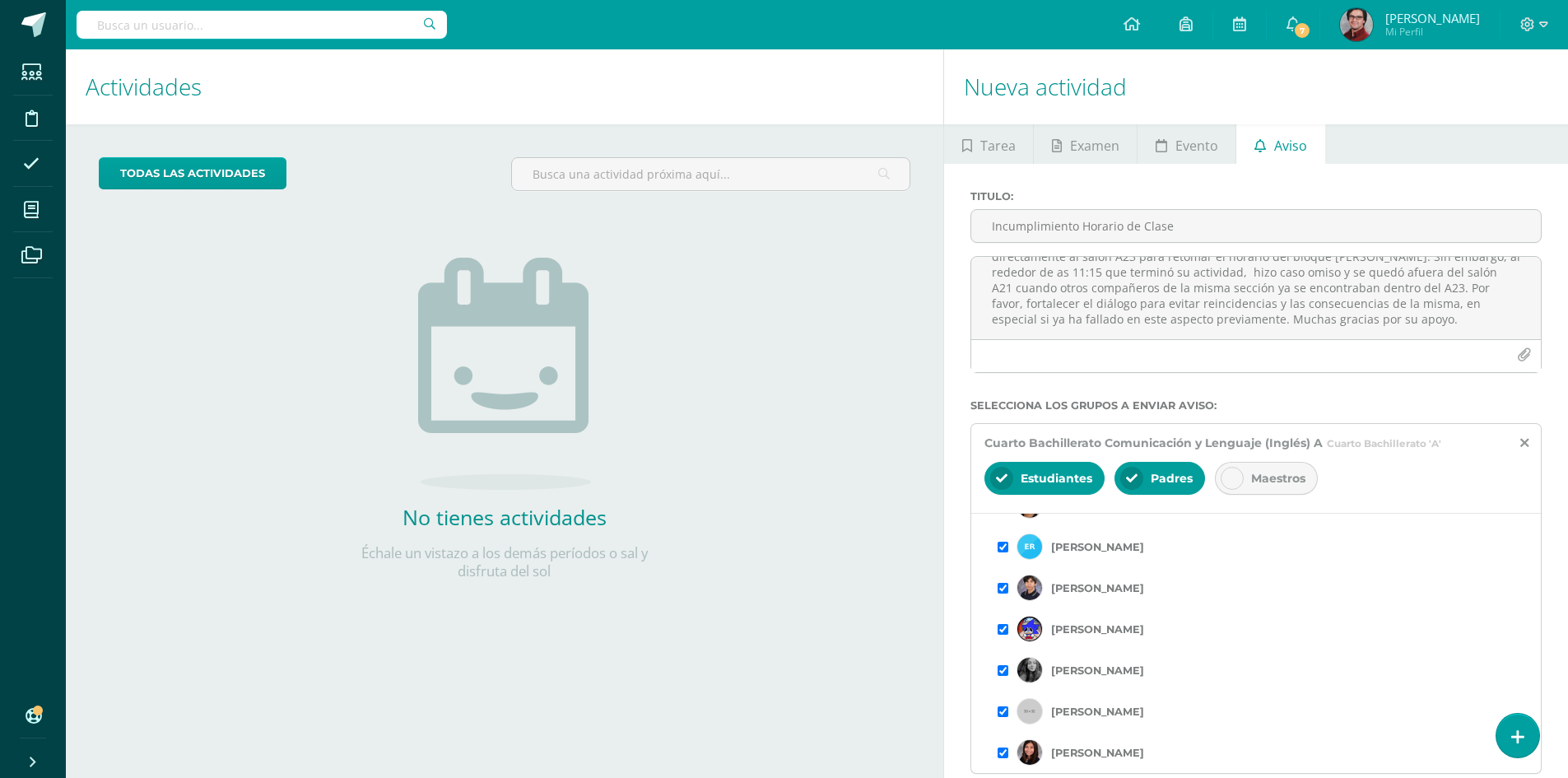
scroll to position [1369, 0]
click at [1002, 581] on div "[PERSON_NAME]" at bounding box center [1256, 588] width 517 height 41
click at [1007, 592] on input "checkbox" at bounding box center [1003, 588] width 10 height 10
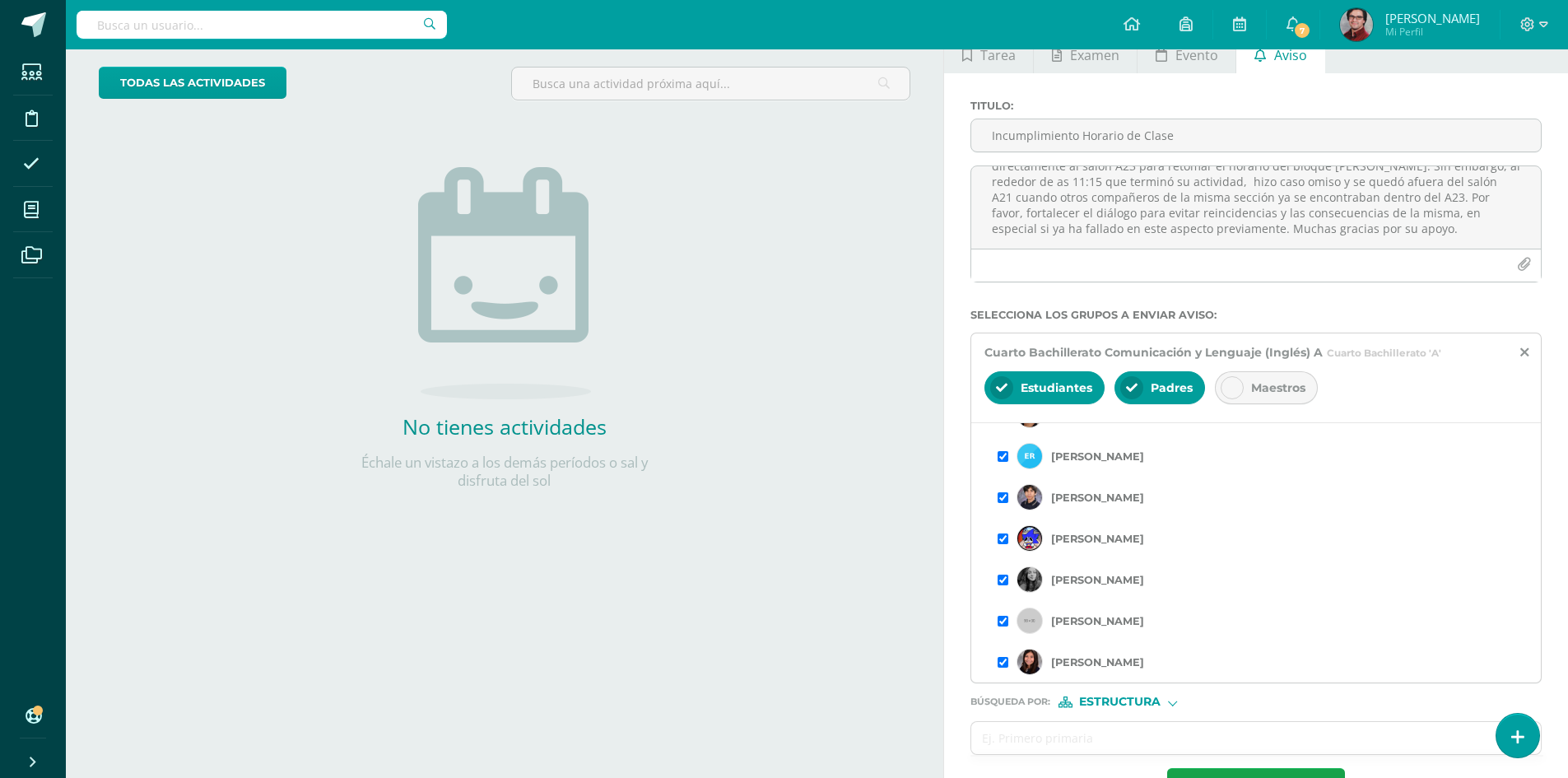
scroll to position [149, 0]
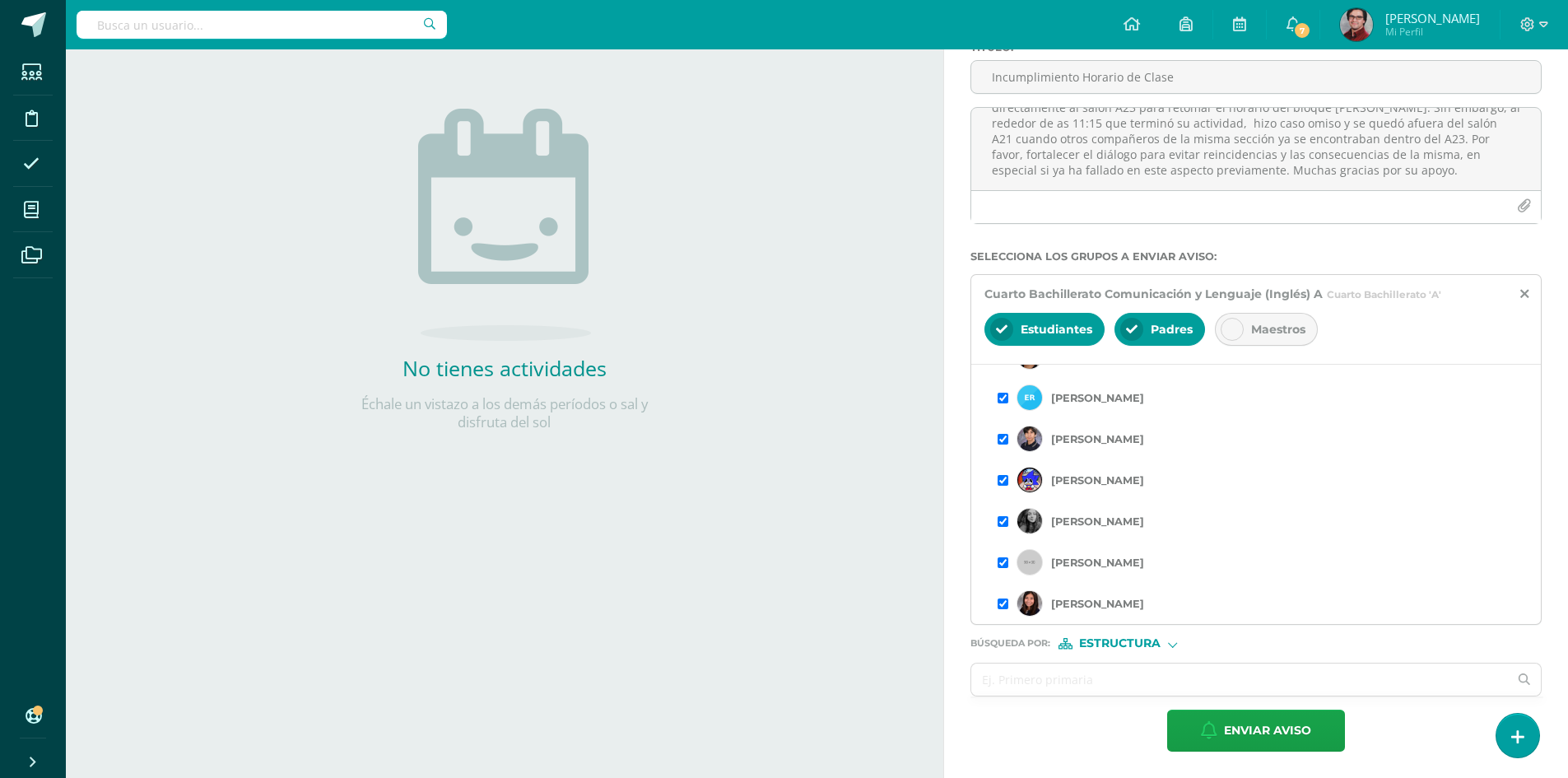
click at [1006, 437] on input "checkbox" at bounding box center [1003, 439] width 10 height 10
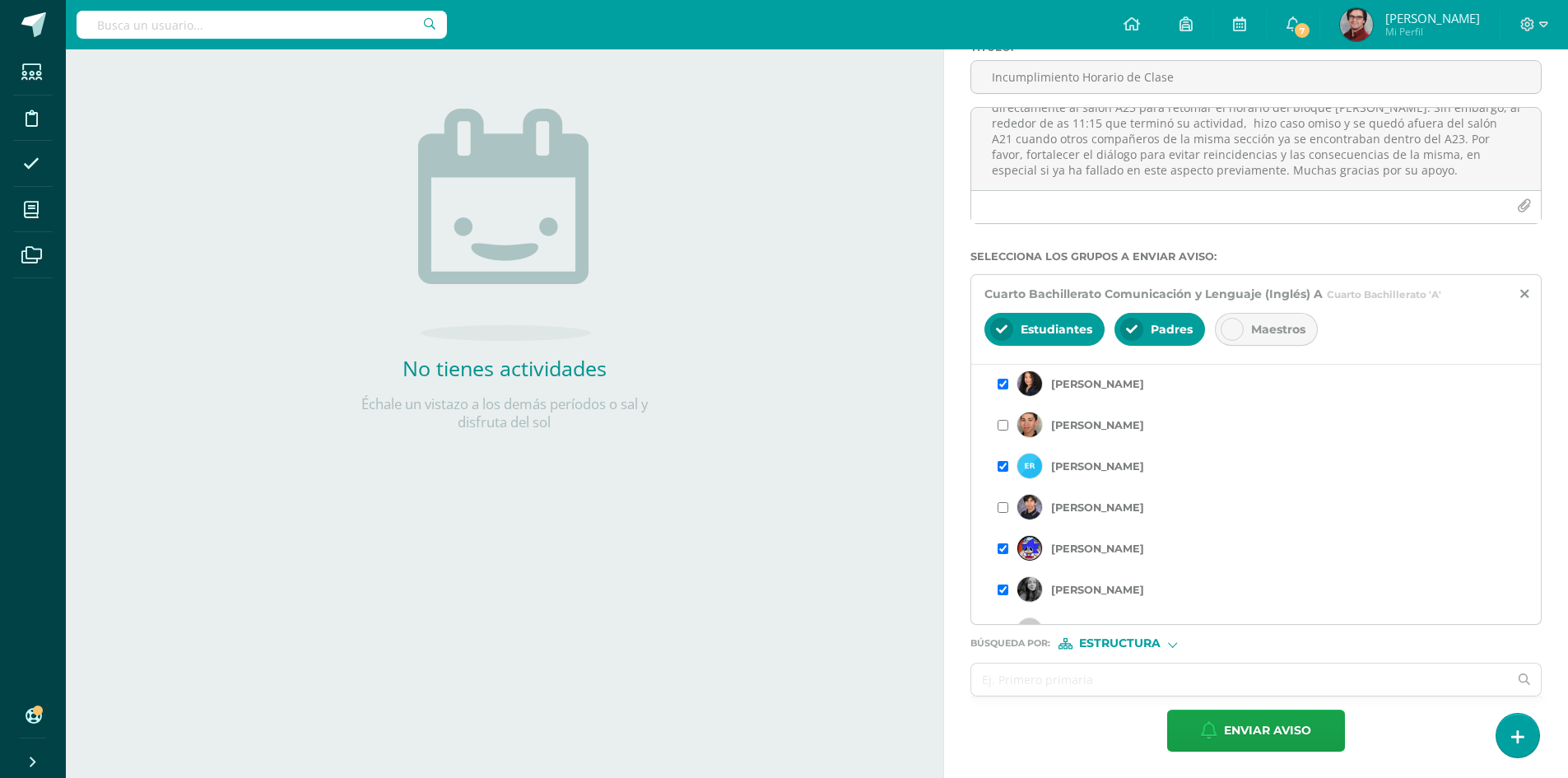
scroll to position [1451, 0]
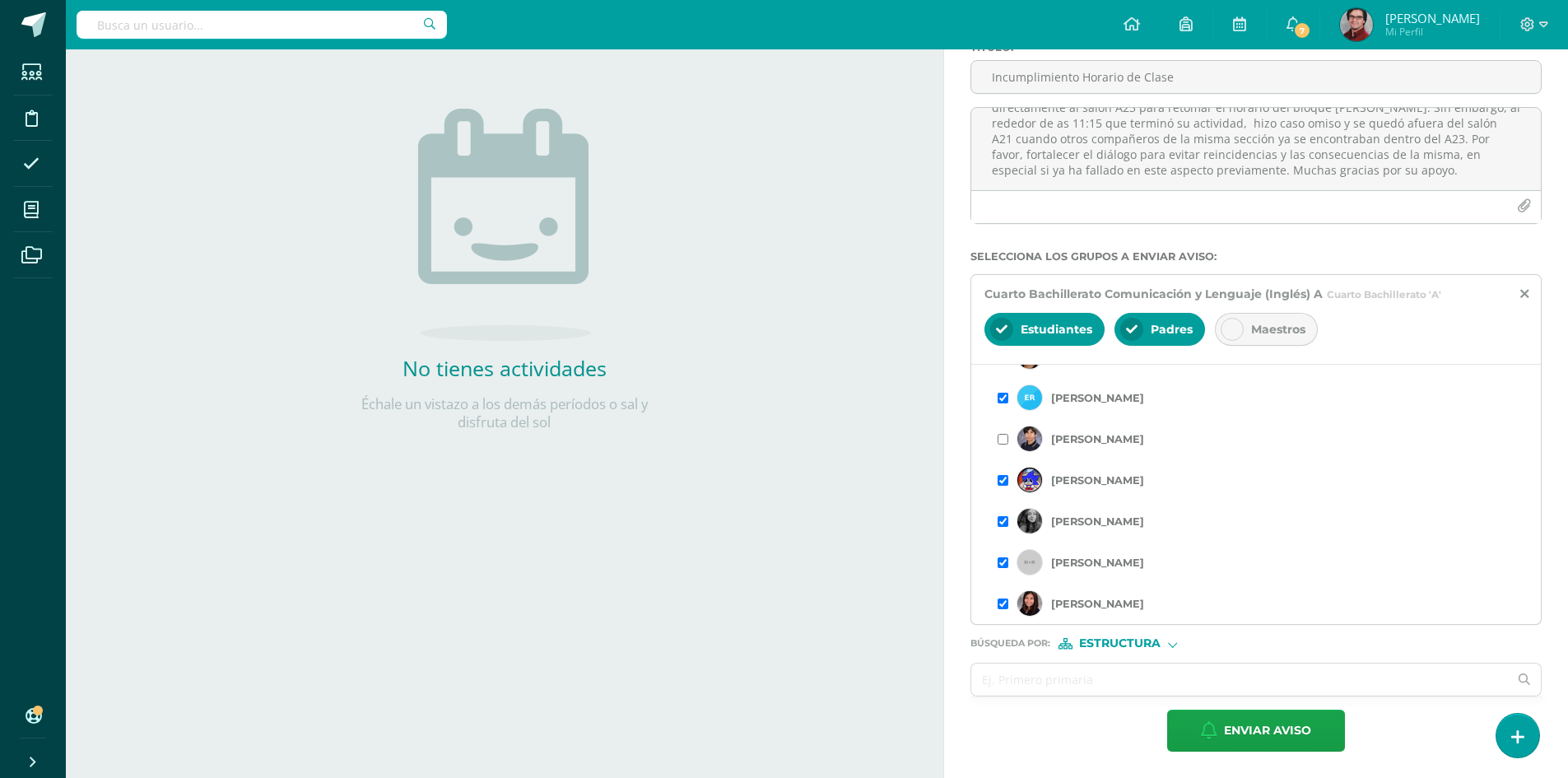
click at [1002, 478] on input "checkbox" at bounding box center [1003, 479] width 10 height 10
click at [1005, 564] on input "checkbox" at bounding box center [1003, 562] width 10 height 10
click at [1003, 601] on input "checkbox" at bounding box center [1003, 604] width 10 height 10
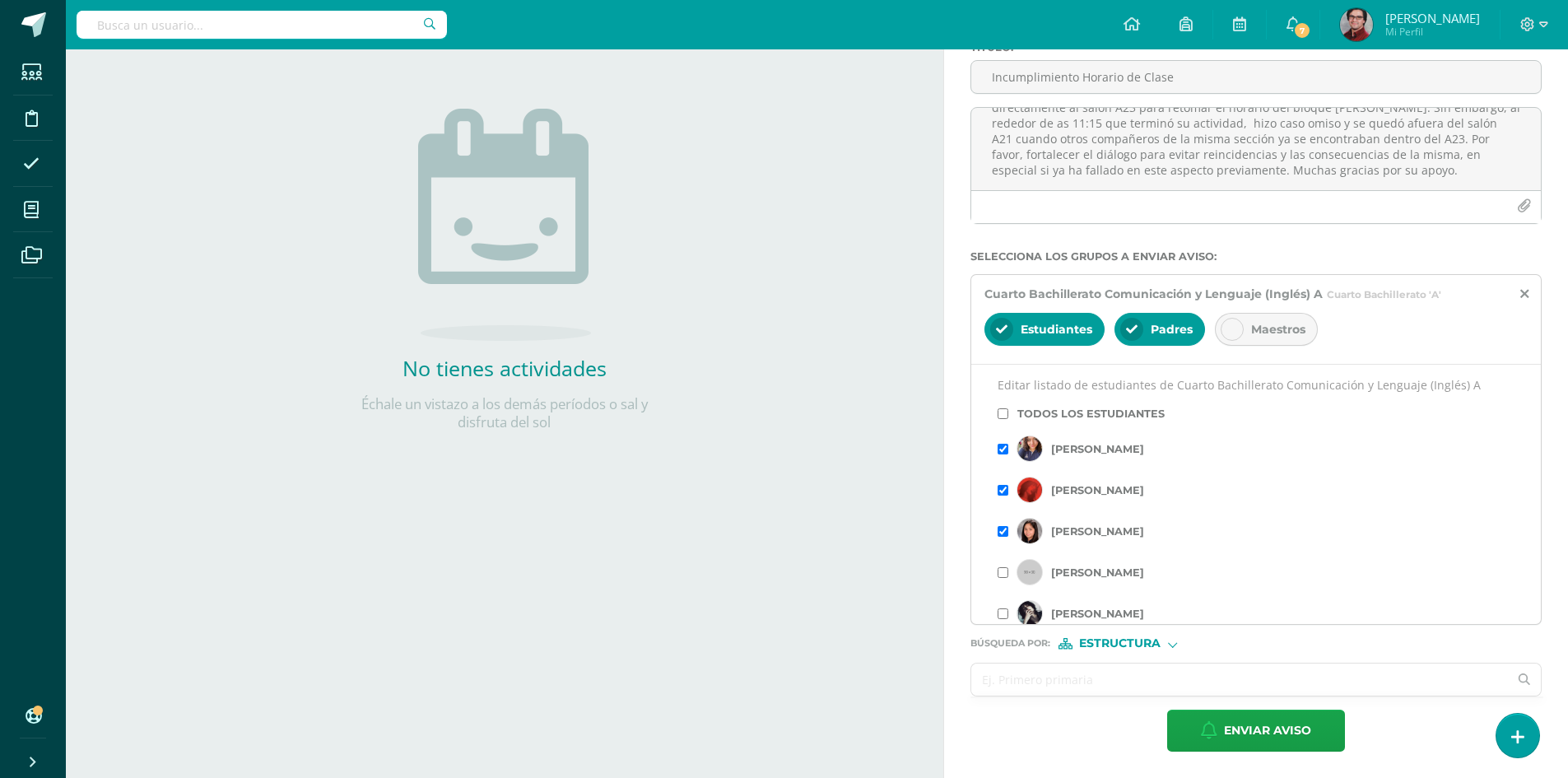
click at [1140, 682] on input "text" at bounding box center [1240, 680] width 537 height 32
click at [1135, 647] on span "Estructura" at bounding box center [1120, 643] width 82 height 9
click at [1139, 687] on span "Persona" at bounding box center [1126, 687] width 59 height 9
click at [1139, 687] on input "text" at bounding box center [1240, 680] width 537 height 32
type input "[PERSON_NAME]"
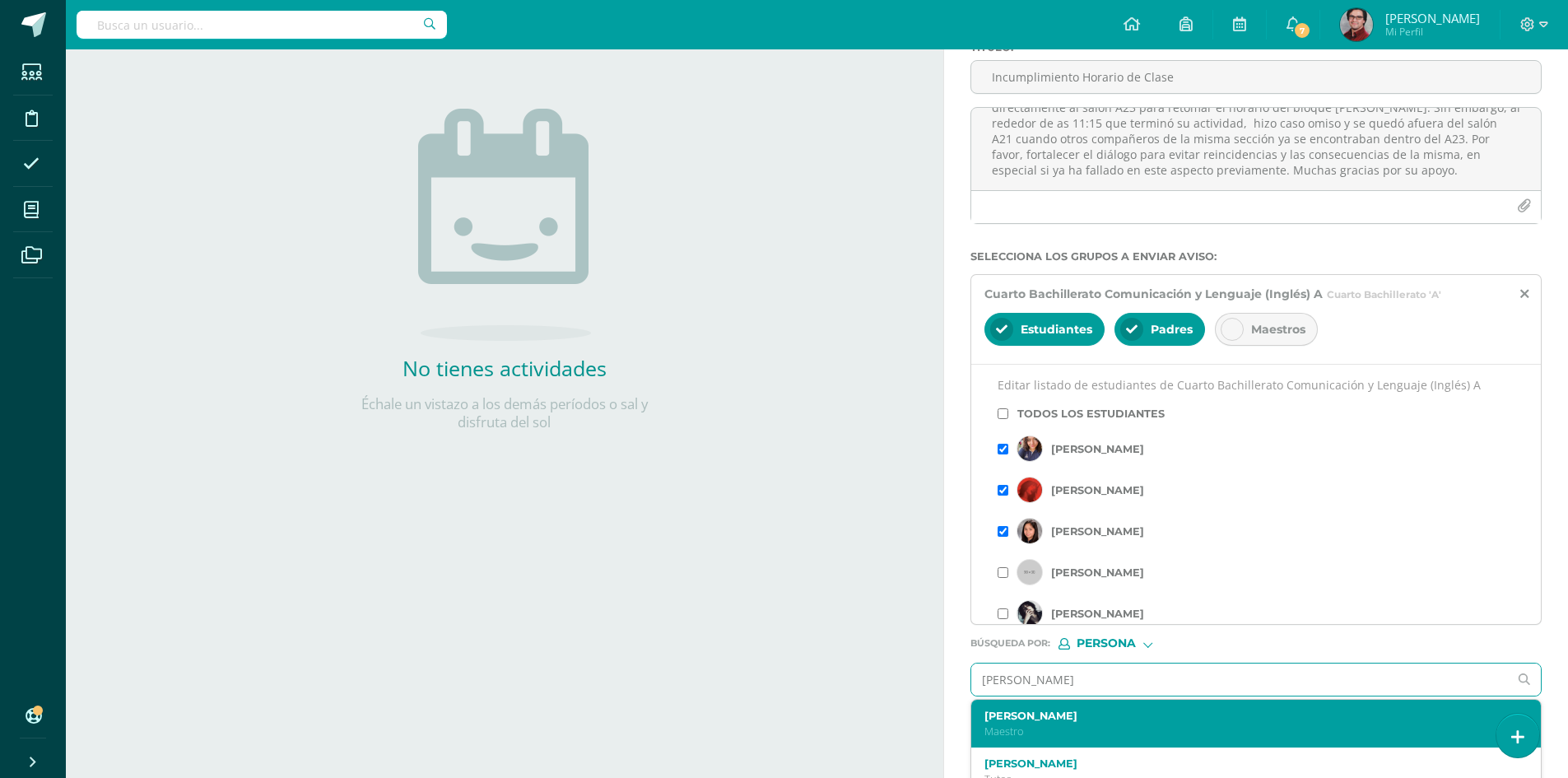
click at [1076, 717] on label "[PERSON_NAME]" at bounding box center [1245, 716] width 520 height 12
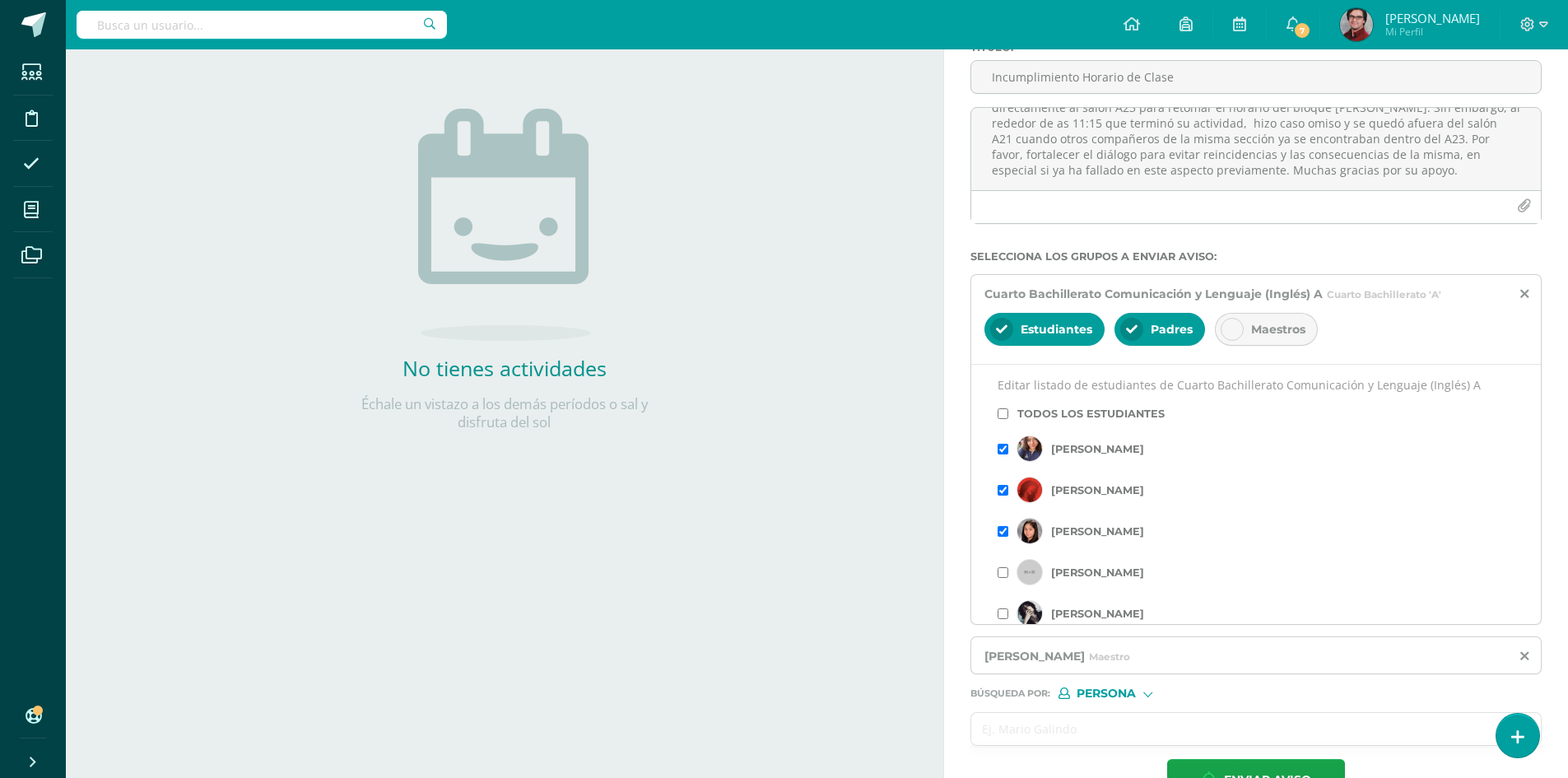
click at [1105, 727] on input "text" at bounding box center [1240, 729] width 537 height 32
type input "[PERSON_NAME] toc"
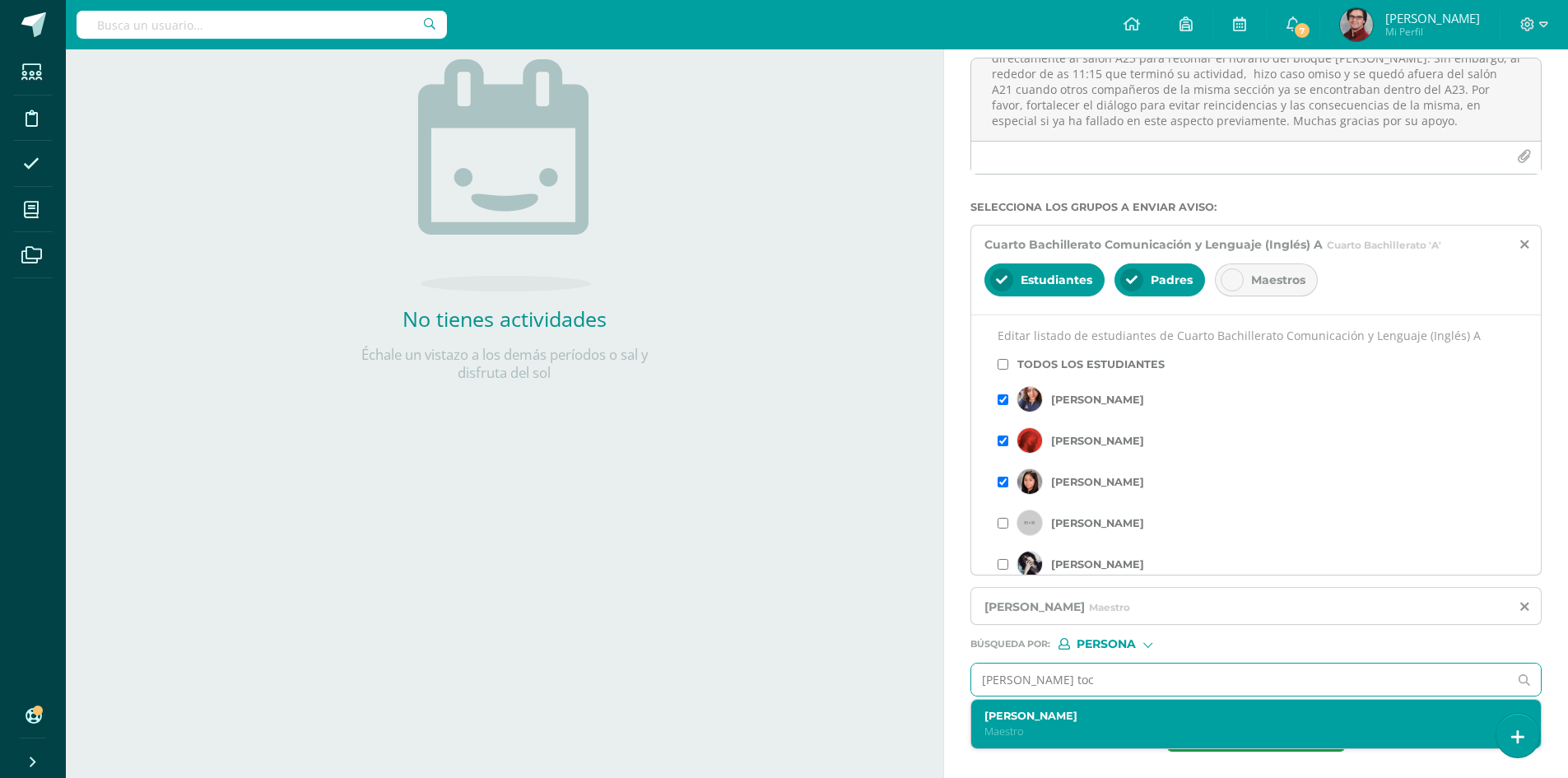
click at [1090, 718] on label "[PERSON_NAME]" at bounding box center [1245, 716] width 520 height 12
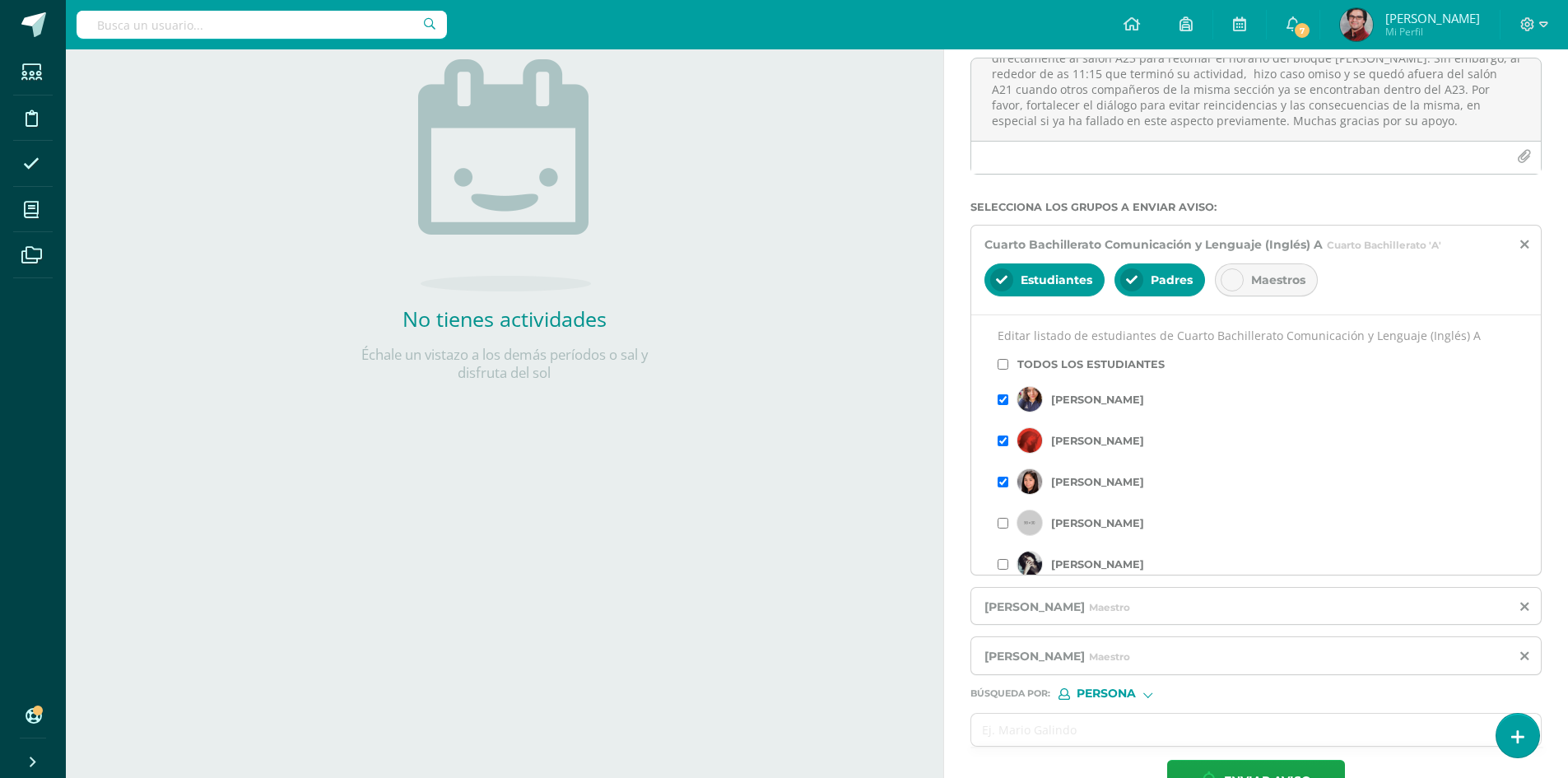
click at [813, 643] on div "Actividades Actividad todas las Actividades No tienes actividades Échale un vis…" at bounding box center [501, 340] width 884 height 978
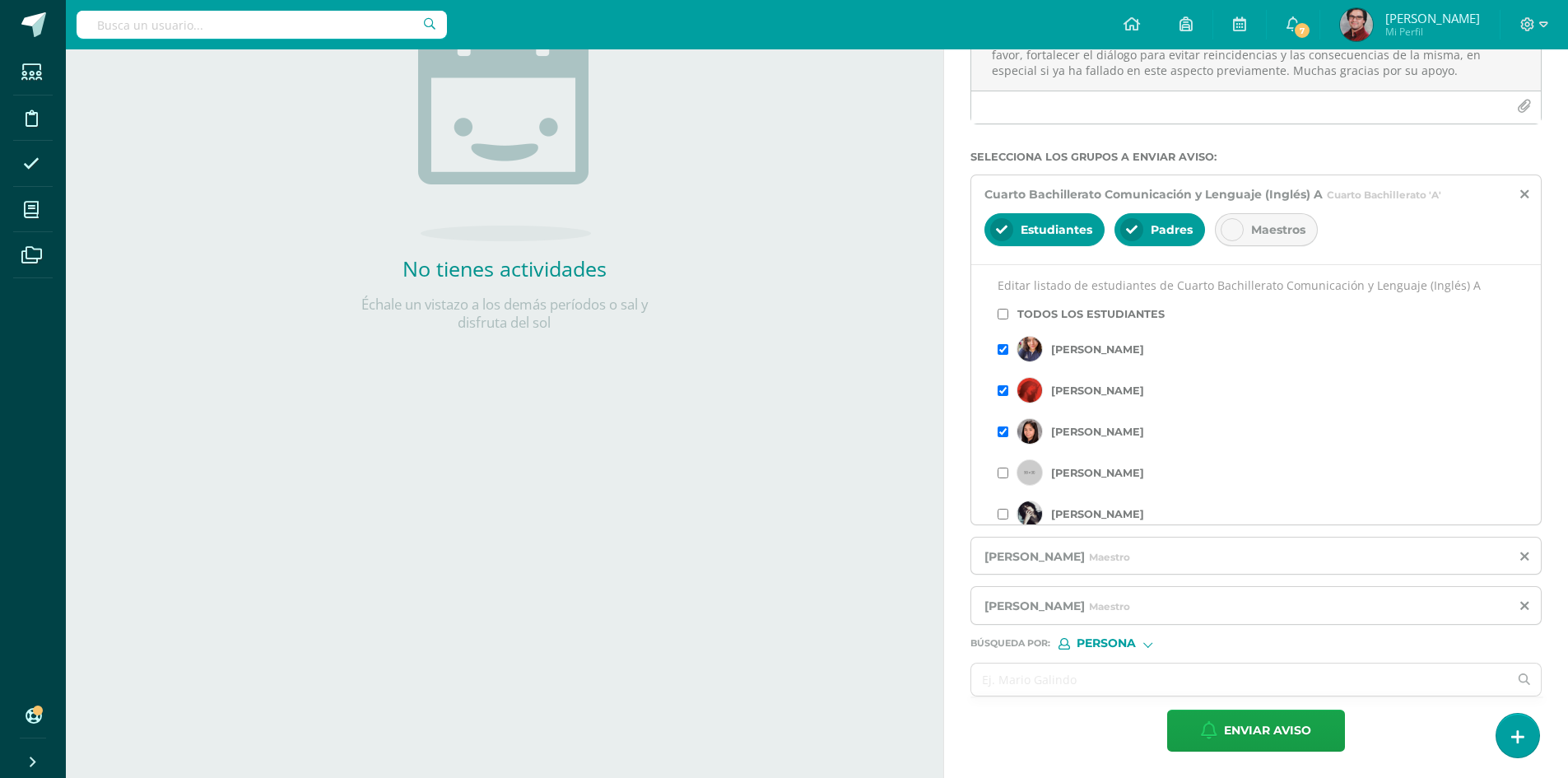
scroll to position [576, 0]
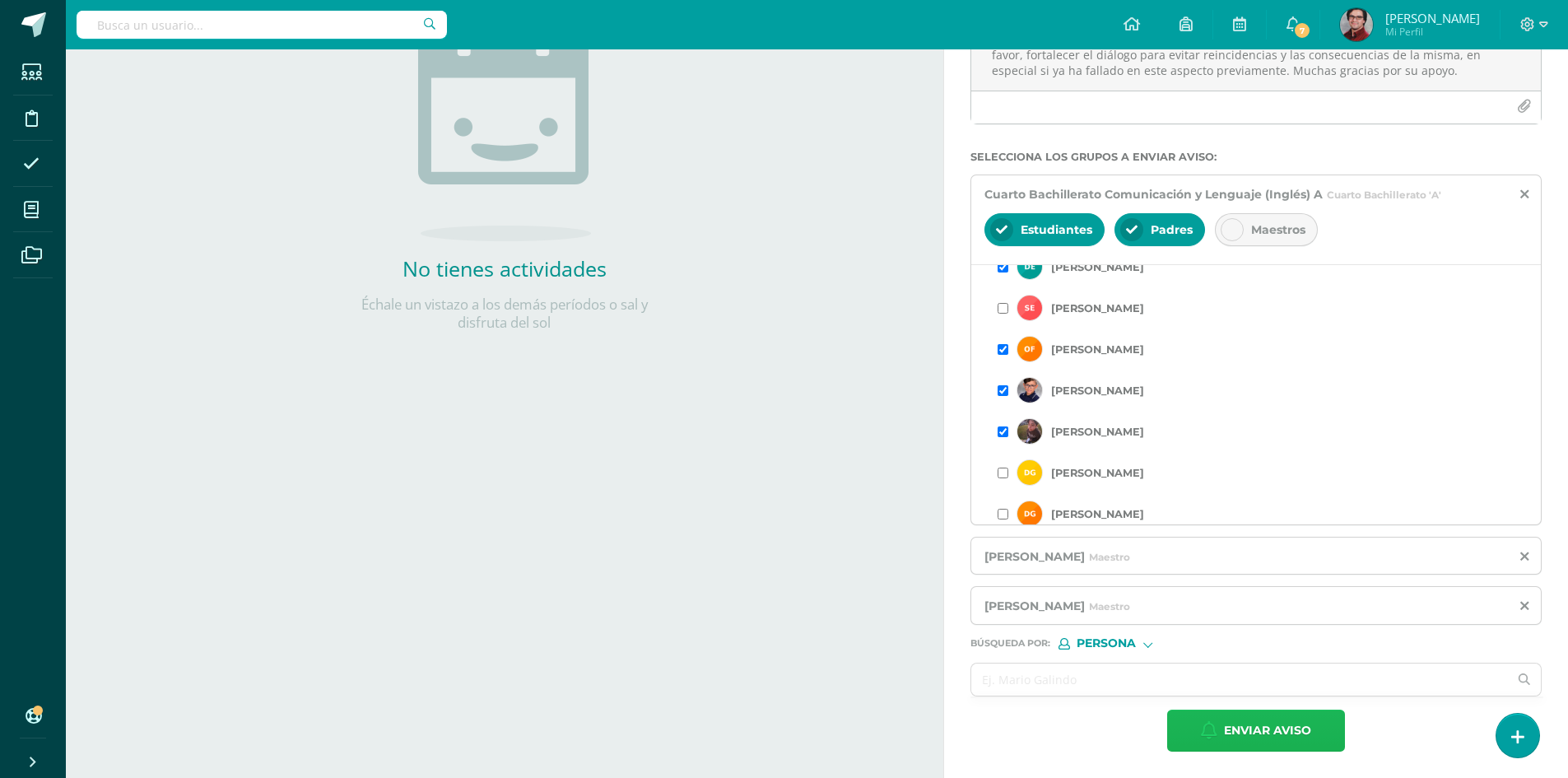
click at [1291, 731] on span "Enviar aviso" at bounding box center [1268, 730] width 88 height 41
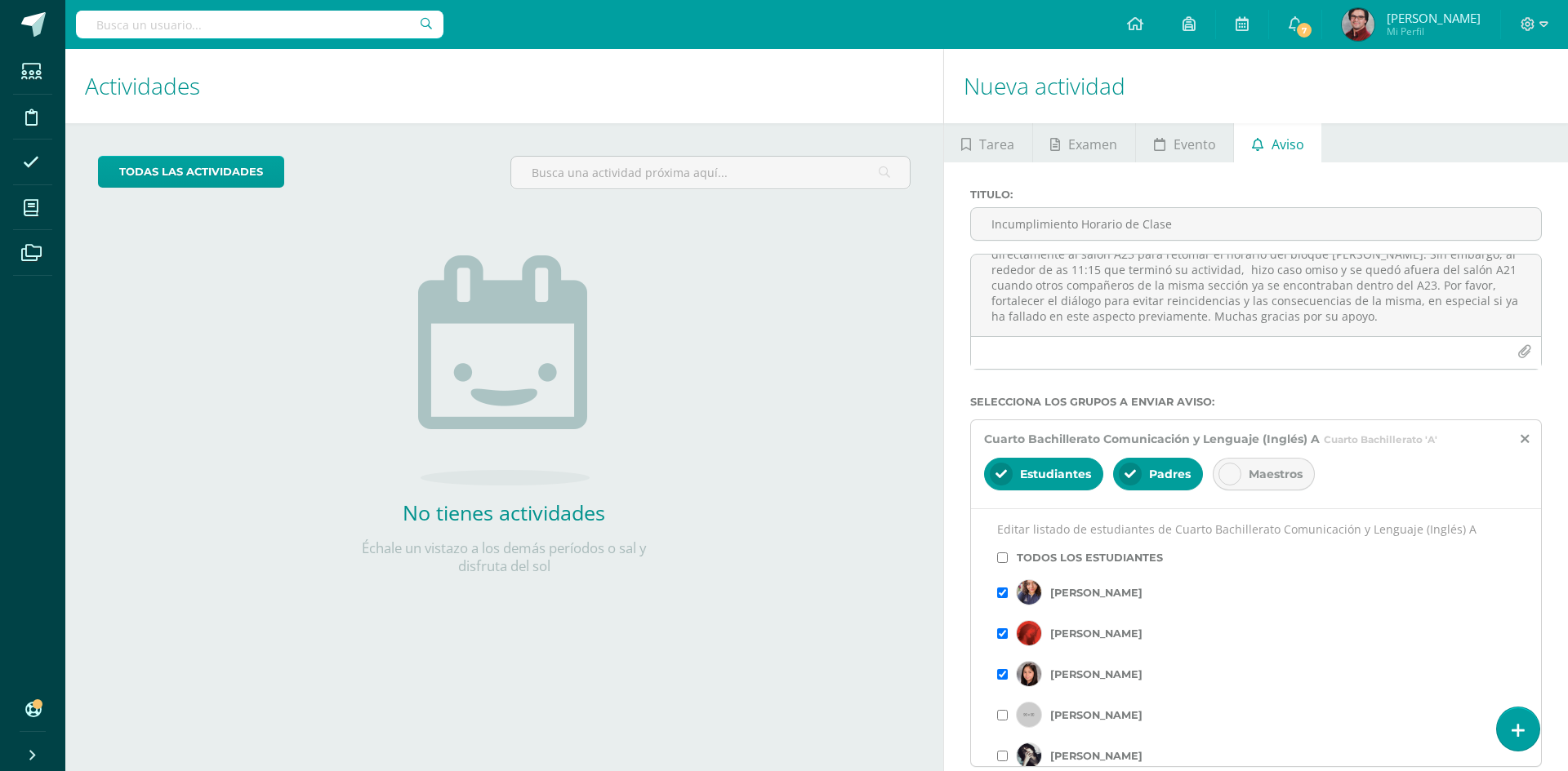
scroll to position [0, 0]
